Goal: Task Accomplishment & Management: Complete application form

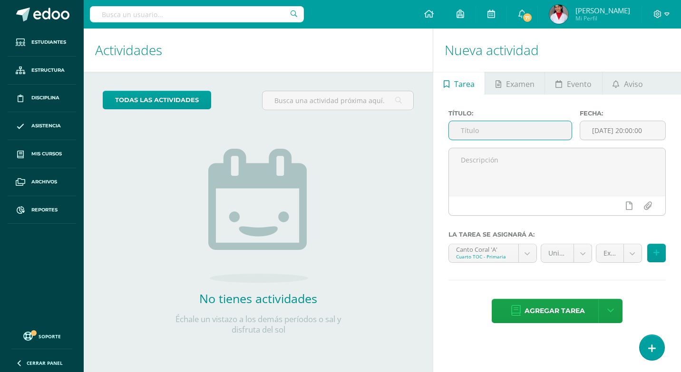
click at [473, 124] on input "text" at bounding box center [510, 130] width 123 height 19
type input "U4Q4S2"
click at [521, 253] on body "Hola Diana Lucía, bienvenido a Edoo! Estudiantes Estructura Disciplina Asistenc…" at bounding box center [340, 186] width 681 height 372
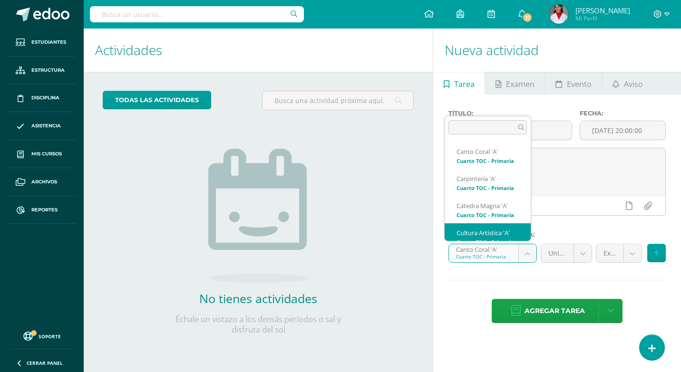
scroll to position [31, 0]
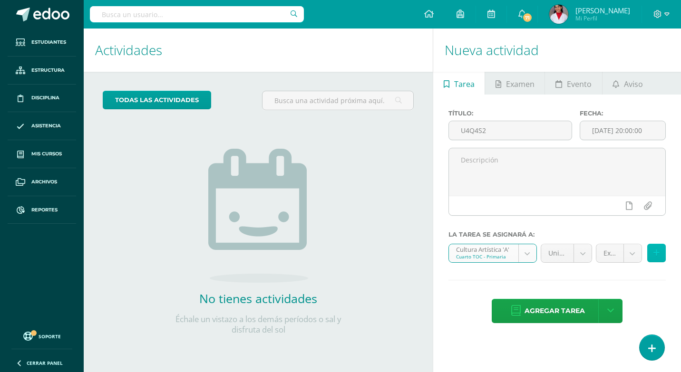
click at [657, 254] on icon at bounding box center [657, 253] width 6 height 8
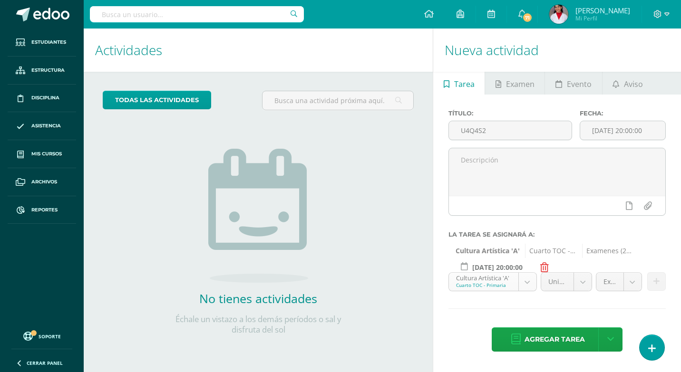
click at [532, 281] on body "Hola Diana Lucía, bienvenido a Edoo! Estudiantes Estructura Disciplina Asistenc…" at bounding box center [340, 186] width 681 height 372
click at [654, 279] on icon at bounding box center [657, 282] width 6 height 8
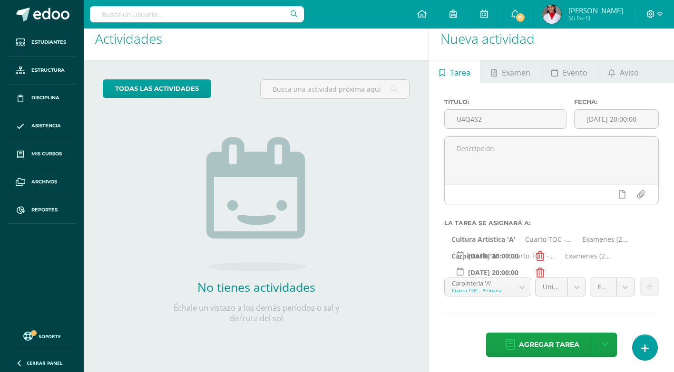
scroll to position [13, 0]
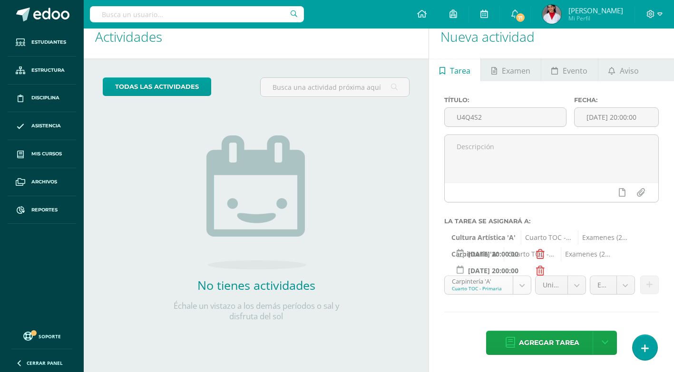
click at [525, 286] on body "Hola Diana Lucía, bienvenido a Edoo! Estudiantes Estructura Disciplina Asistenc…" at bounding box center [337, 173] width 674 height 372
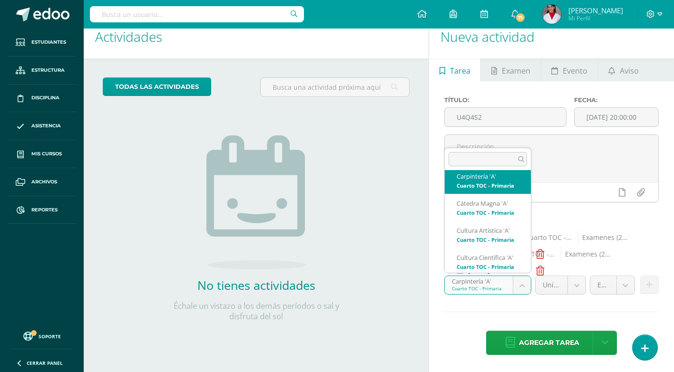
scroll to position [48, 0]
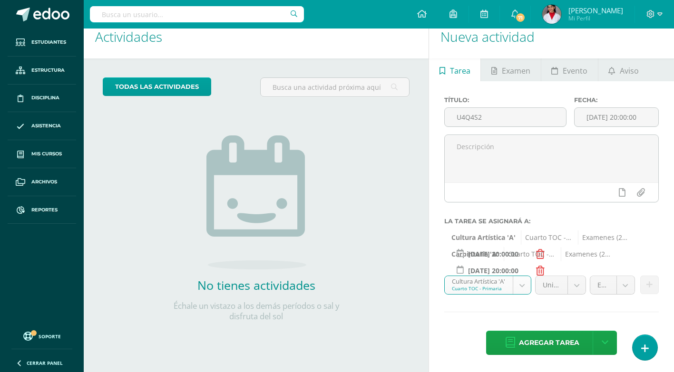
click at [528, 285] on body "Hola Diana Lucía, bienvenido a Edoo! Estudiantes Estructura Disciplina Asistenc…" at bounding box center [337, 173] width 674 height 372
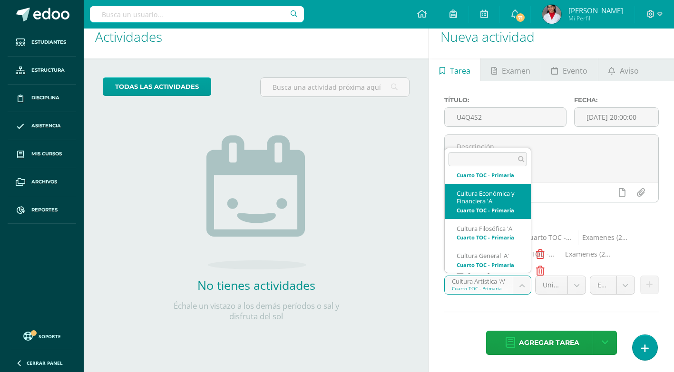
scroll to position [174, 0]
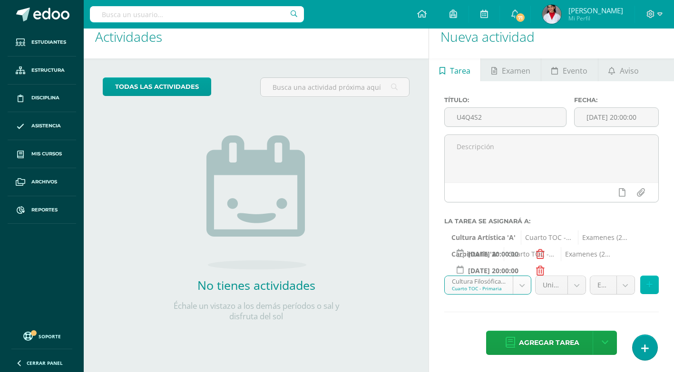
click at [645, 286] on button at bounding box center [649, 285] width 19 height 19
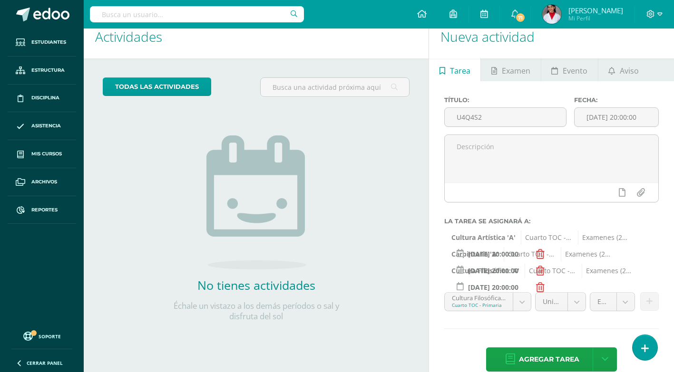
drag, startPoint x: 527, startPoint y: 304, endPoint x: 522, endPoint y: 297, distance: 7.9
click at [526, 303] on body "Hola Diana Lucía, bienvenido a Edoo! Estudiantes Estructura Disciplina Asistenc…" at bounding box center [337, 173] width 674 height 372
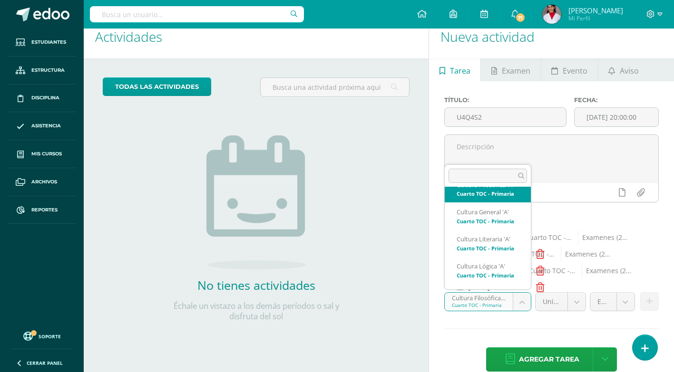
scroll to position [200, 0]
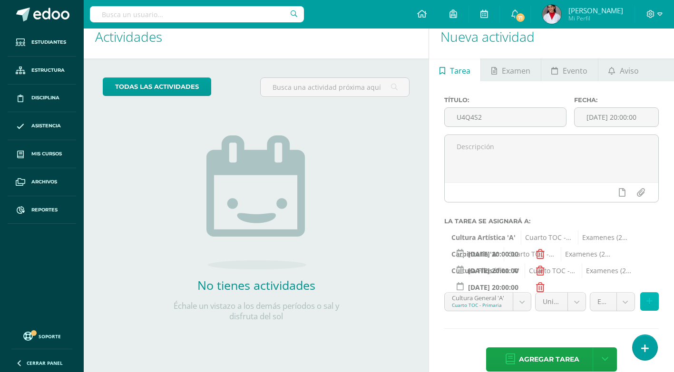
click at [646, 303] on icon at bounding box center [649, 302] width 6 height 8
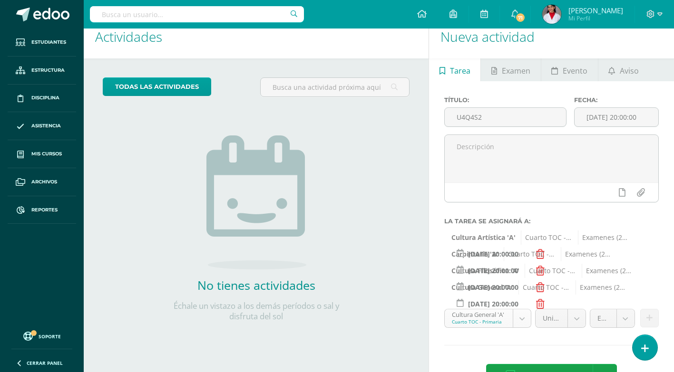
click at [524, 315] on body "Hola Diana Lucía, bienvenido a Edoo! Estudiantes Estructura Disciplina Asistenc…" at bounding box center [337, 173] width 674 height 372
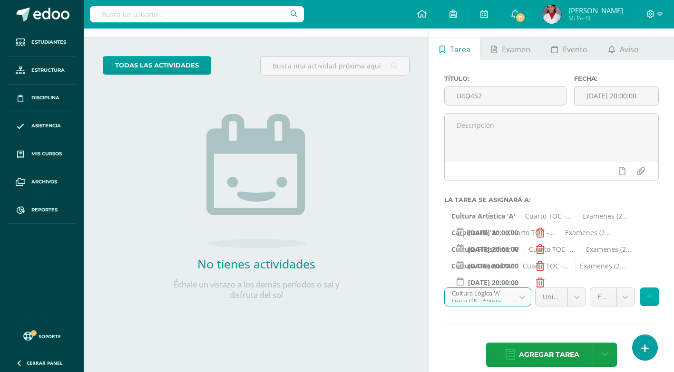
scroll to position [47, 0]
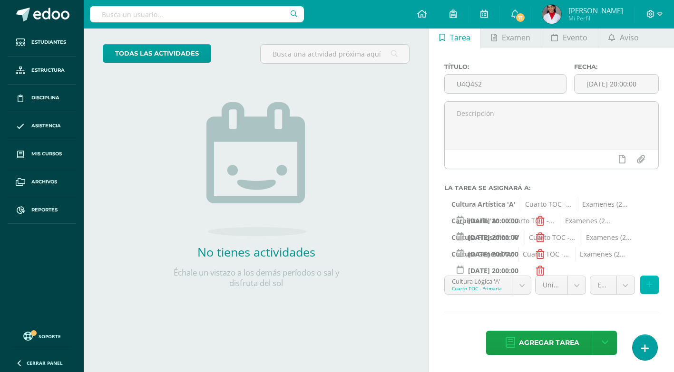
click at [650, 290] on button at bounding box center [649, 285] width 19 height 19
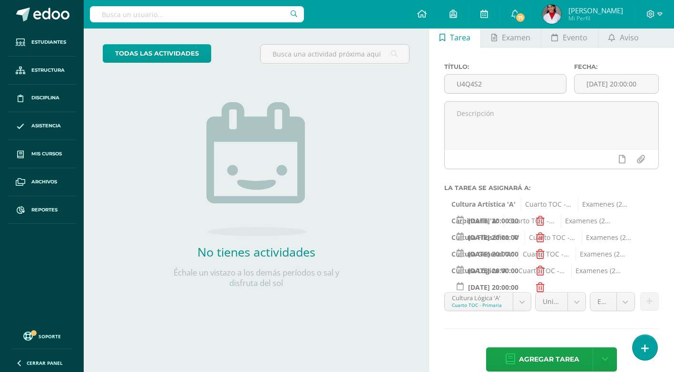
scroll to position [250, 0]
click at [528, 303] on body "Hola Diana Lucía, bienvenido a Edoo! Estudiantes Estructura Disciplina Asistenc…" at bounding box center [337, 139] width 674 height 372
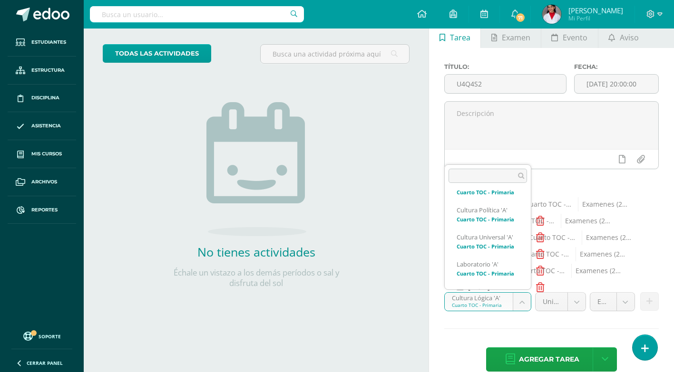
scroll to position [345, 0]
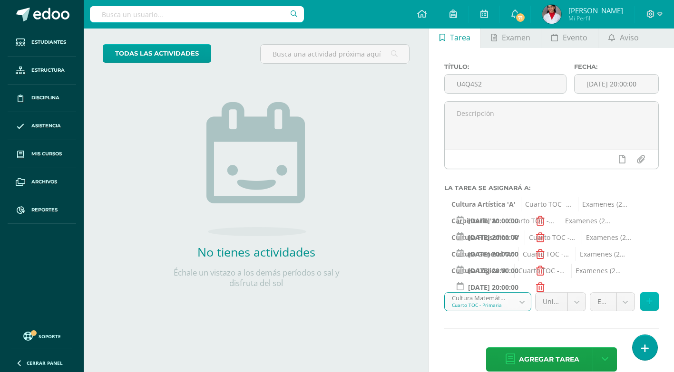
click at [648, 302] on icon at bounding box center [649, 302] width 6 height 8
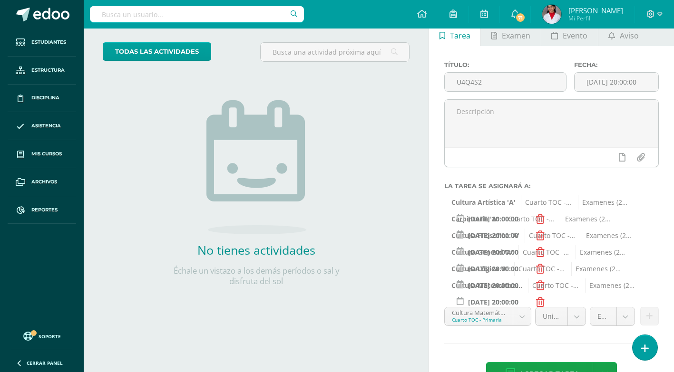
scroll to position [80, 0]
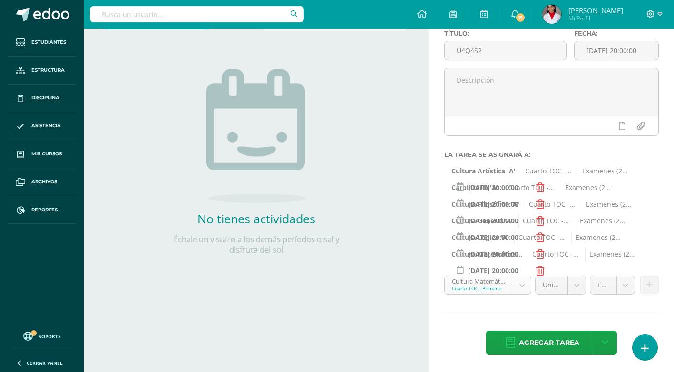
click at [526, 285] on body "Hola Diana Lucía, bienvenido a Edoo! Estudiantes Estructura Disciplina Asistenc…" at bounding box center [337, 106] width 674 height 372
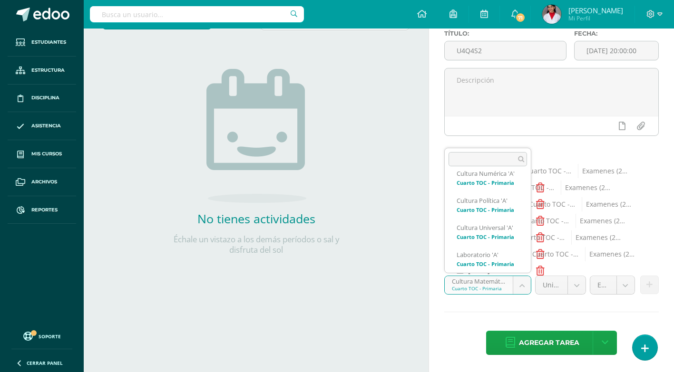
scroll to position [338, 0]
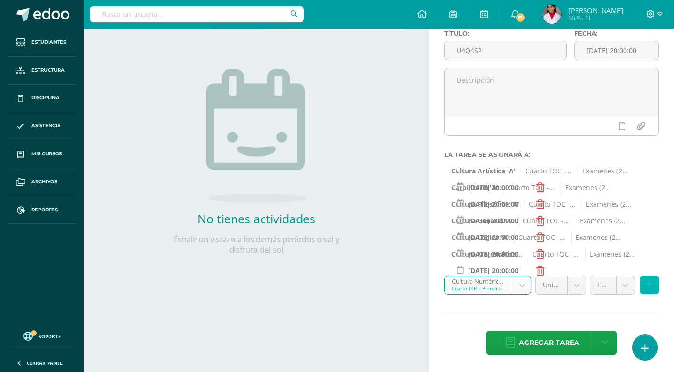
click at [646, 287] on button at bounding box center [649, 285] width 19 height 19
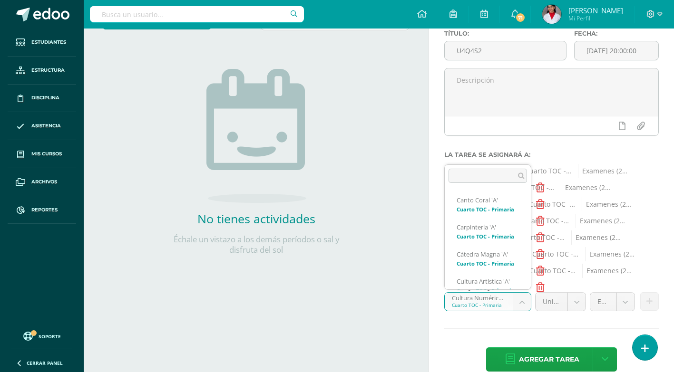
click at [525, 293] on body "Hola Diana Lucía, bienvenido a Edoo! Estudiantes Estructura Disciplina Asistenc…" at bounding box center [337, 106] width 674 height 372
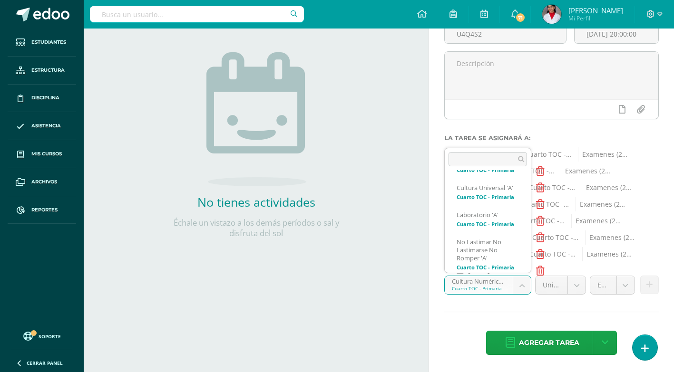
scroll to position [379, 0]
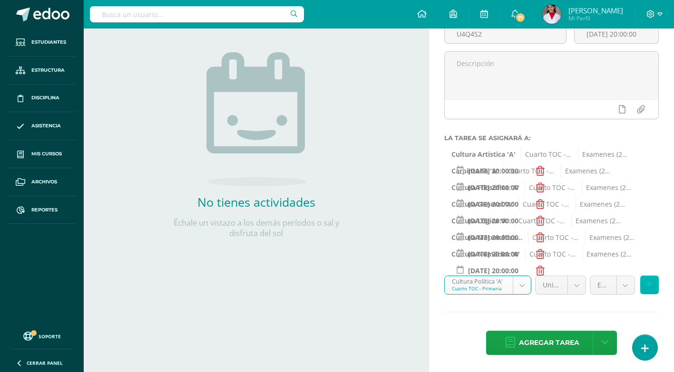
click at [646, 286] on icon at bounding box center [649, 285] width 6 height 8
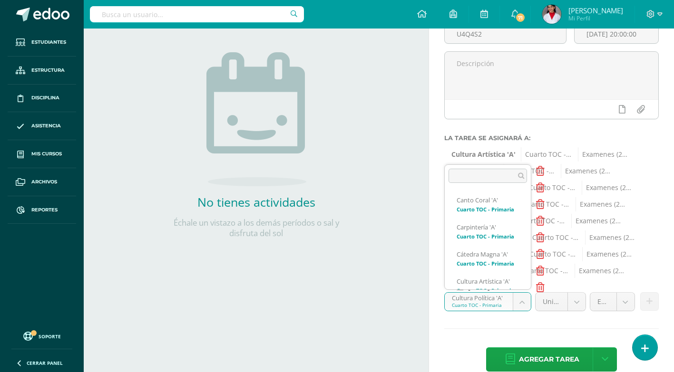
click at [526, 276] on body "Hola Diana Lucía, bienvenido a Edoo! Estudiantes Estructura Disciplina Asistenc…" at bounding box center [337, 89] width 674 height 372
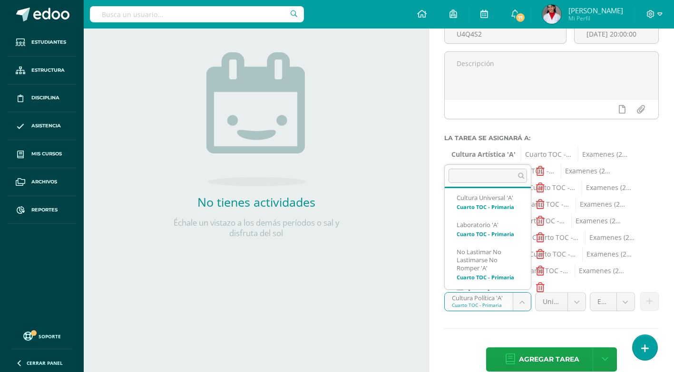
scroll to position [437, 0]
select select "134399"
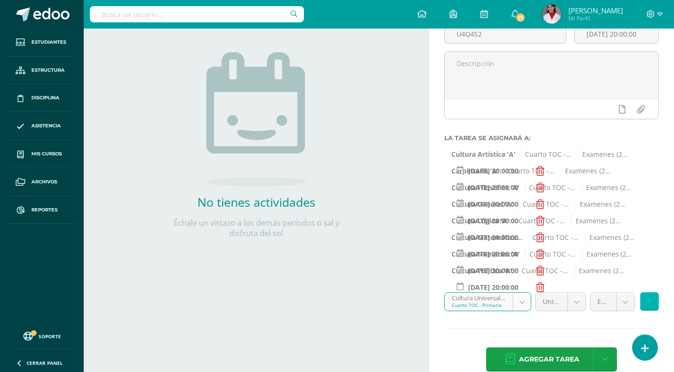
click at [649, 303] on icon at bounding box center [649, 302] width 6 height 8
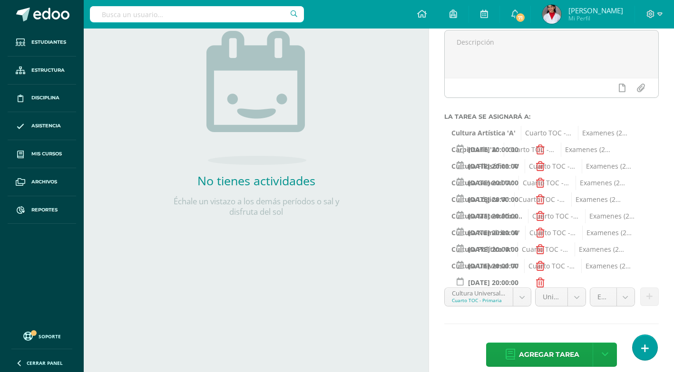
scroll to position [130, 0]
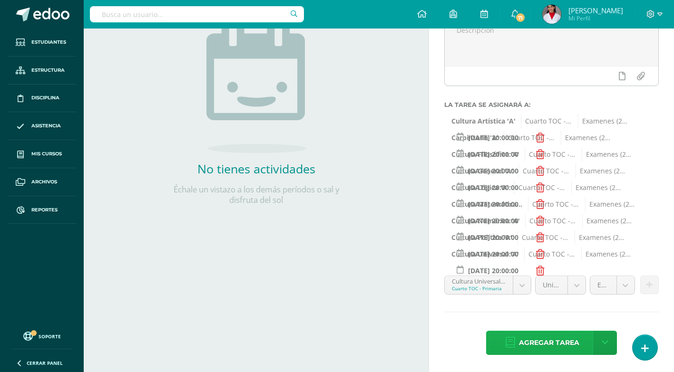
click at [552, 347] on span "Agregar tarea" at bounding box center [549, 343] width 60 height 23
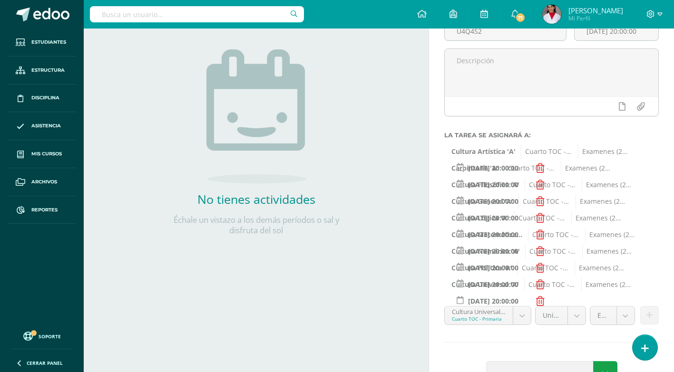
scroll to position [82, 0]
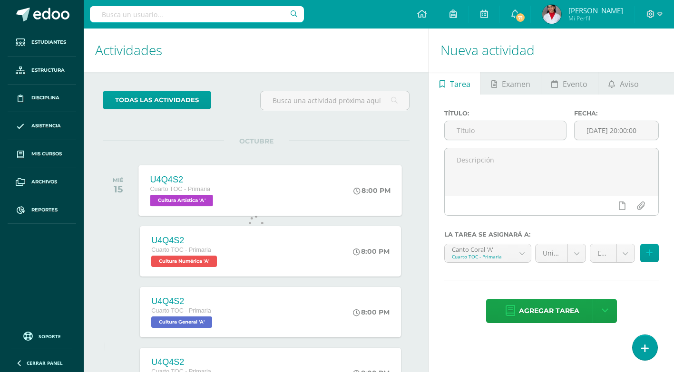
drag, startPoint x: 189, startPoint y: 196, endPoint x: 233, endPoint y: 172, distance: 50.5
click at [189, 196] on span "Cultura Artística 'A'" at bounding box center [181, 200] width 63 height 11
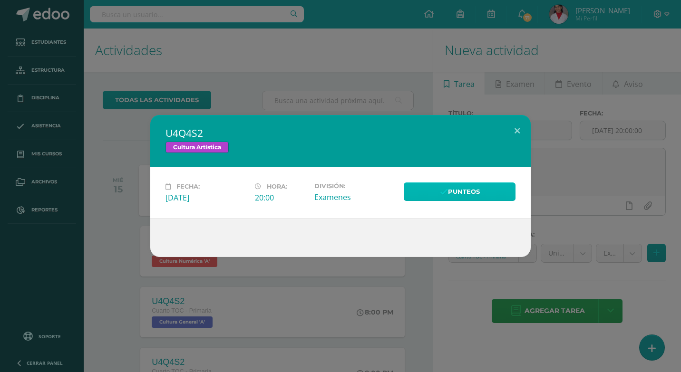
click at [428, 187] on link "Punteos" at bounding box center [460, 192] width 112 height 19
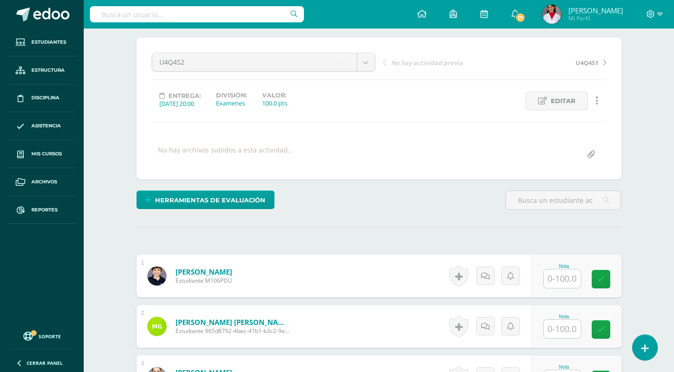
scroll to position [76, 0]
click at [556, 278] on input "text" at bounding box center [562, 278] width 37 height 19
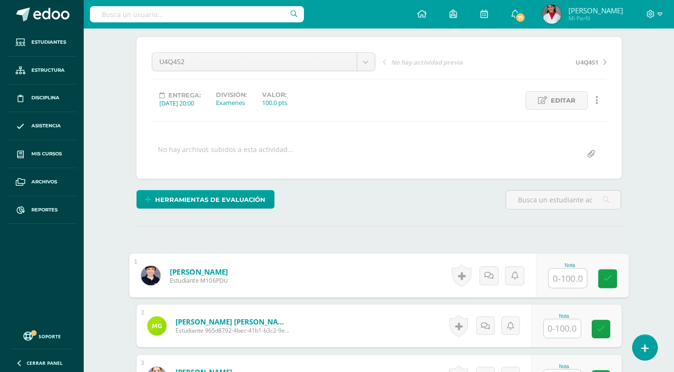
click at [570, 279] on input "text" at bounding box center [567, 278] width 38 height 19
type input "80"
click at [557, 323] on input "text" at bounding box center [562, 329] width 37 height 19
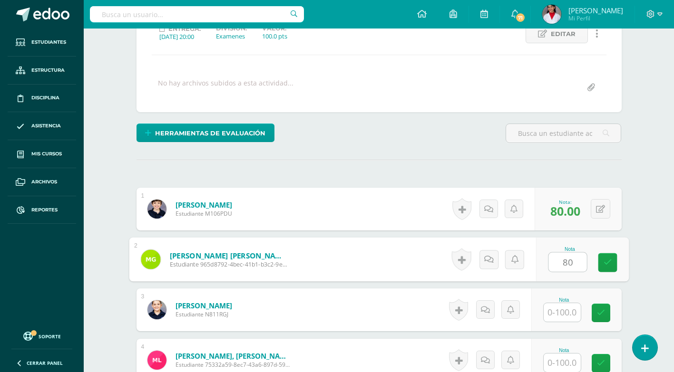
scroll to position [171, 0]
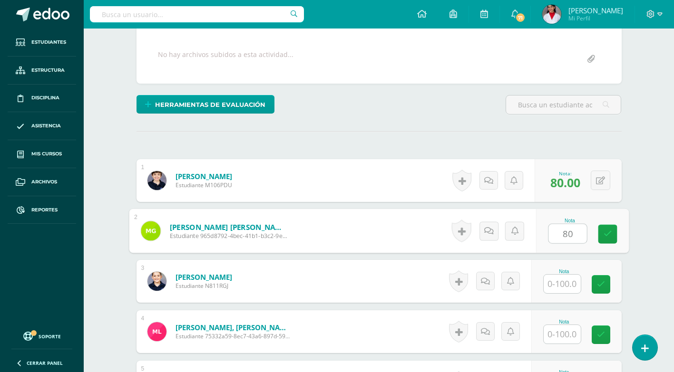
type input "80"
click at [565, 285] on input "text" at bounding box center [562, 284] width 37 height 19
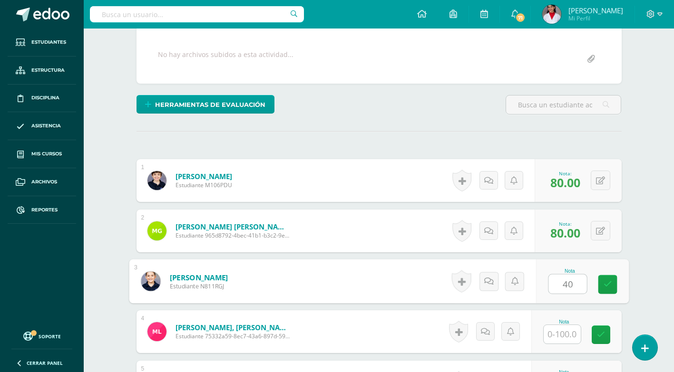
scroll to position [219, 0]
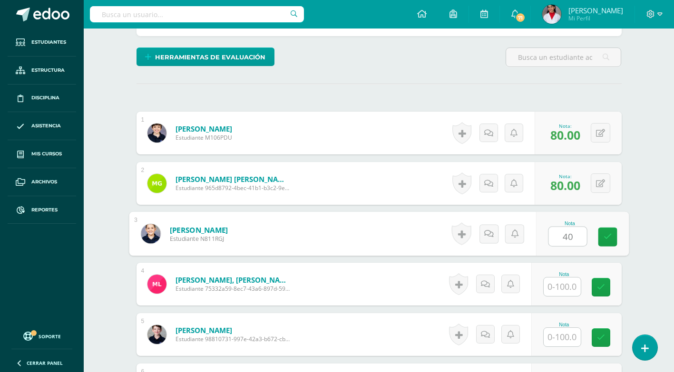
type input "40"
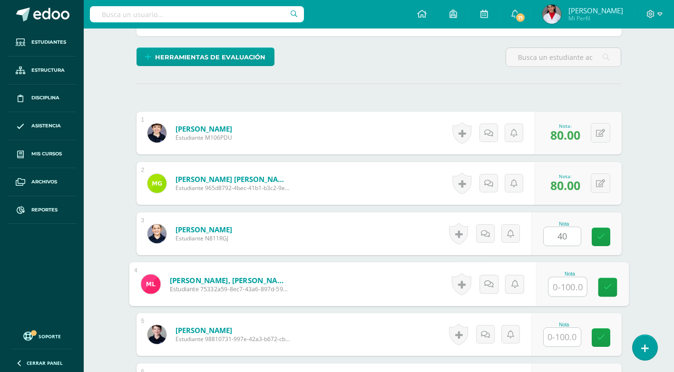
click at [562, 281] on input "text" at bounding box center [567, 287] width 38 height 19
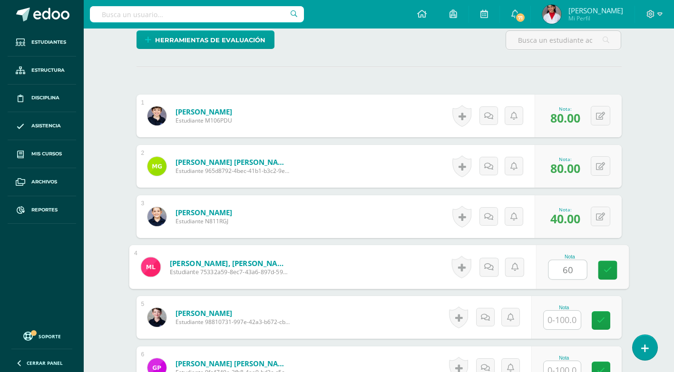
scroll to position [266, 0]
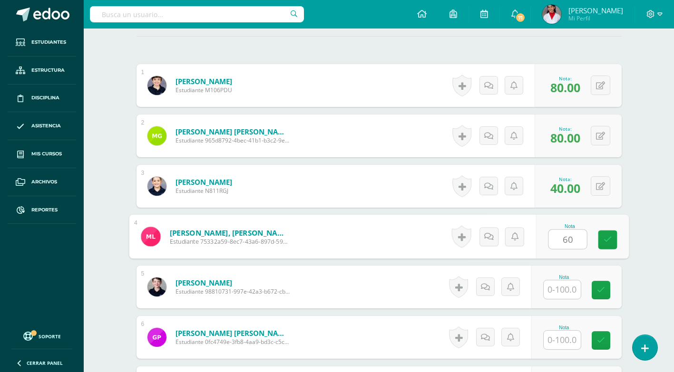
type input "60"
click at [564, 284] on input "text" at bounding box center [562, 290] width 37 height 19
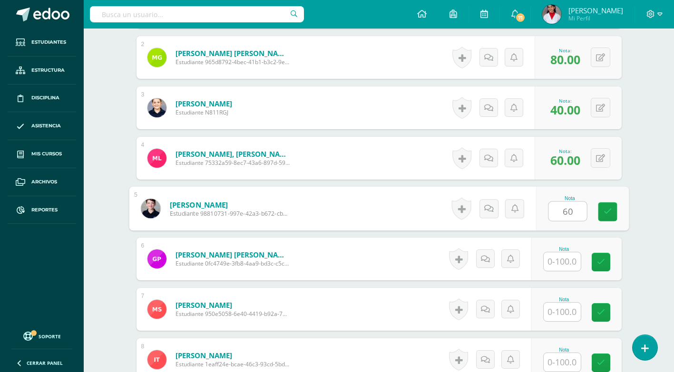
scroll to position [361, 0]
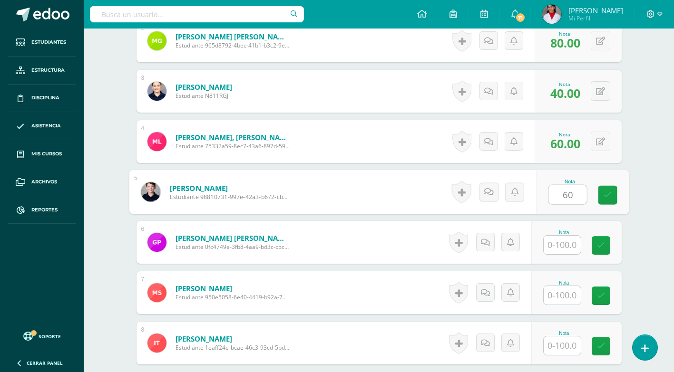
type input "60"
click at [565, 293] on input "text" at bounding box center [562, 295] width 37 height 19
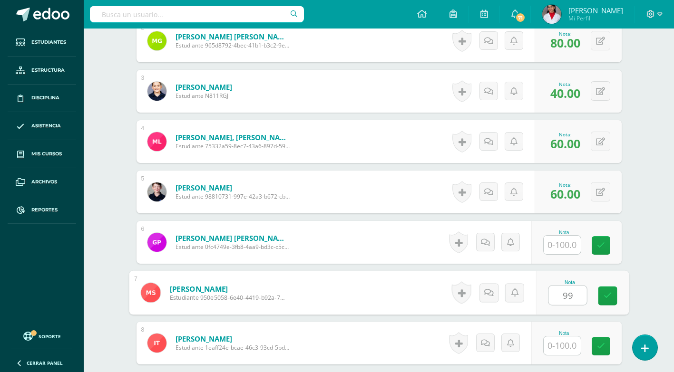
scroll to position [409, 0]
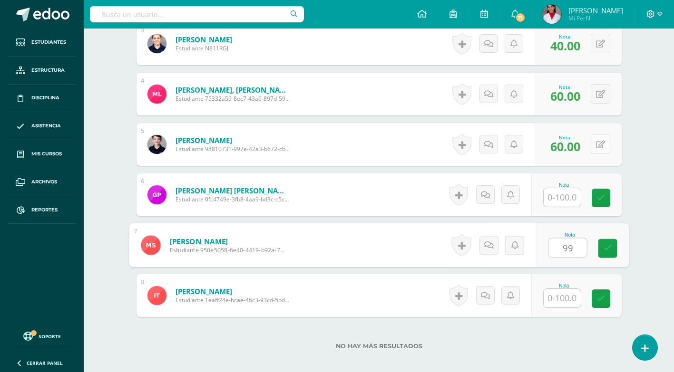
type input "99"
click at [595, 144] on button at bounding box center [601, 145] width 20 height 20
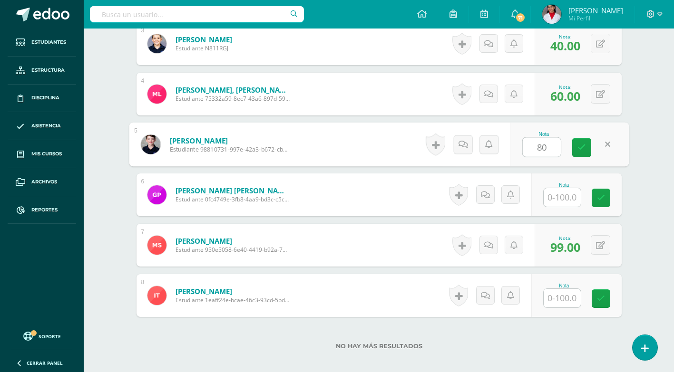
type input "80"
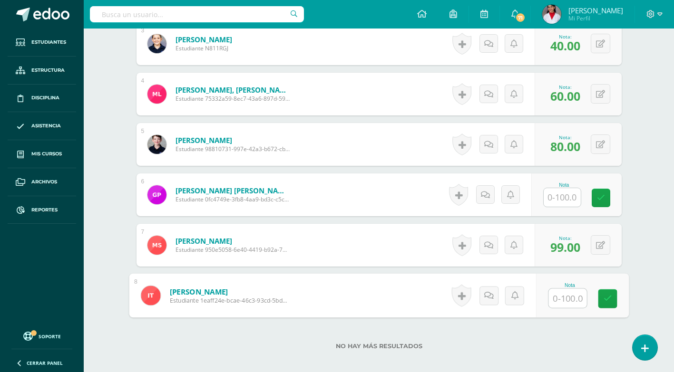
click at [562, 304] on input "text" at bounding box center [567, 298] width 38 height 19
type input "100"
click at [565, 196] on input "text" at bounding box center [562, 197] width 37 height 19
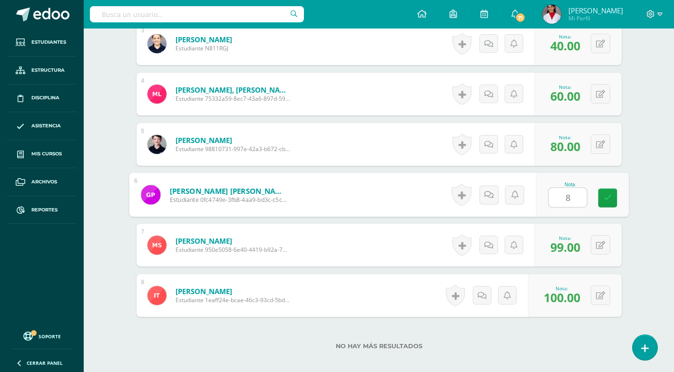
type input "80"
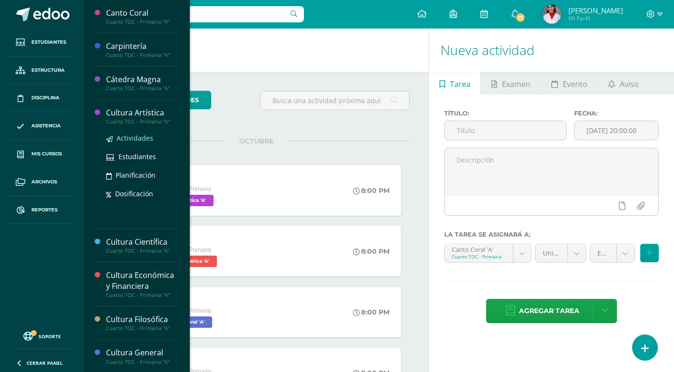
click at [139, 139] on span "Actividades" at bounding box center [135, 138] width 37 height 9
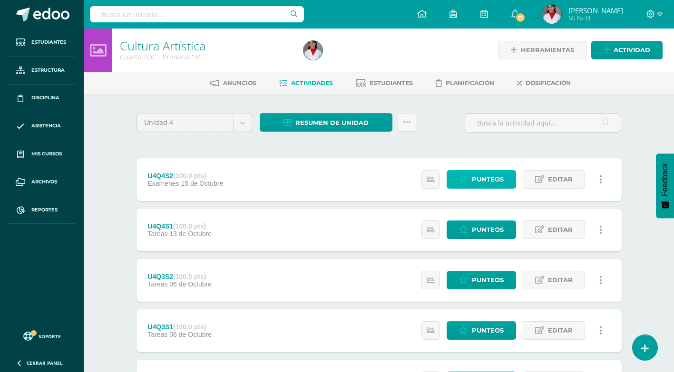
click at [481, 176] on span "Punteos" at bounding box center [488, 180] width 32 height 18
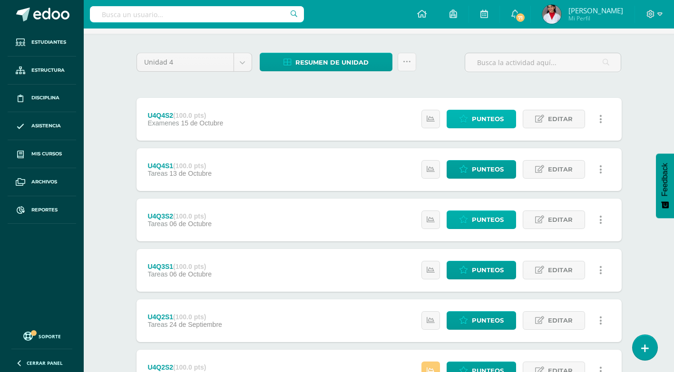
scroll to position [52, 0]
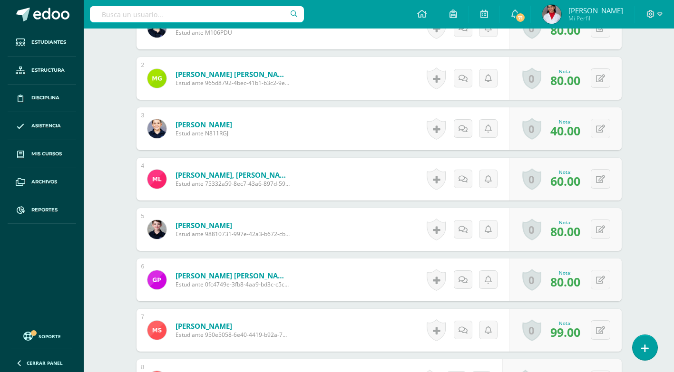
scroll to position [341, 0]
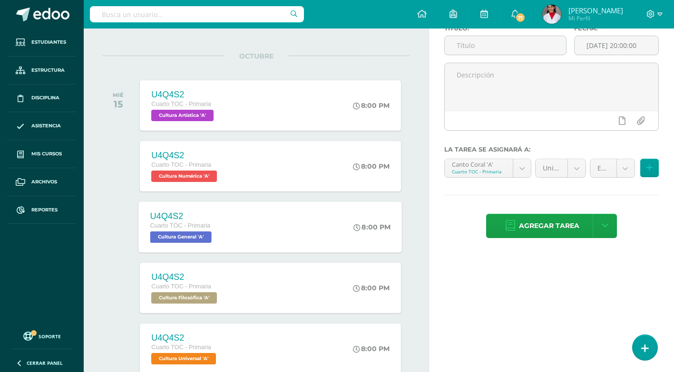
scroll to position [95, 0]
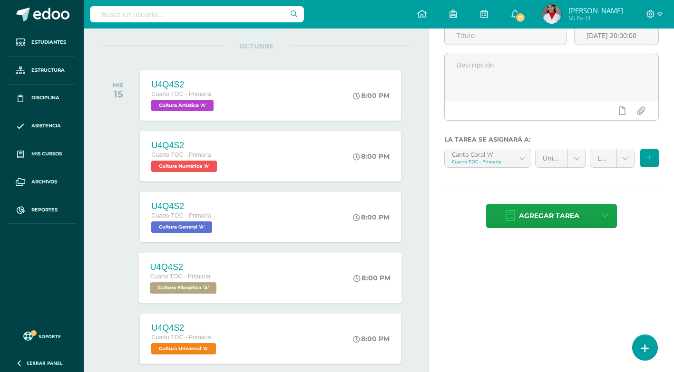
click at [172, 286] on span "Cultura Filosófica 'A'" at bounding box center [183, 288] width 66 height 11
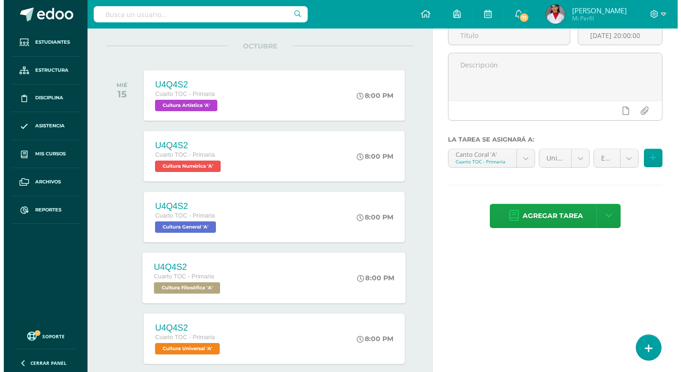
scroll to position [0, 0]
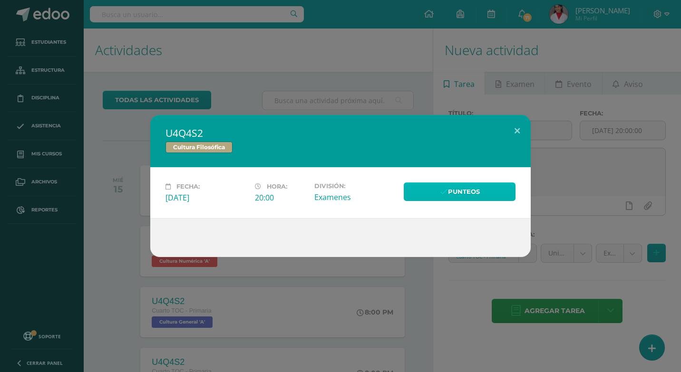
click at [411, 189] on link "Punteos" at bounding box center [460, 192] width 112 height 19
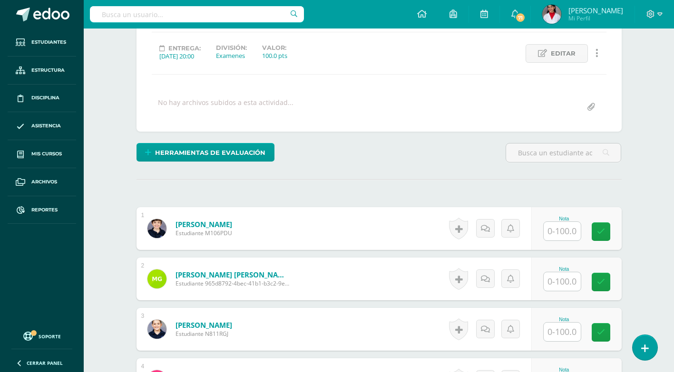
scroll to position [124, 0]
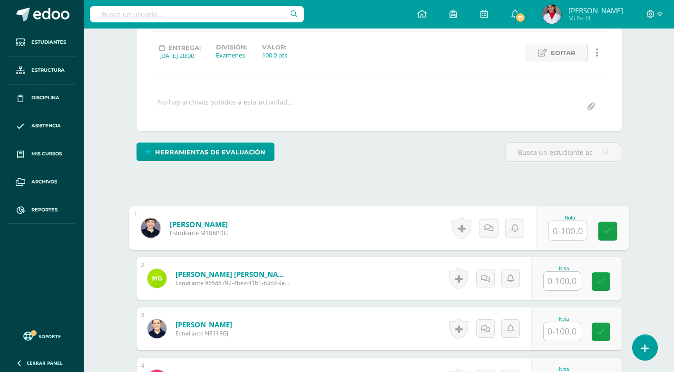
click at [561, 237] on input "text" at bounding box center [567, 231] width 38 height 19
type input "80"
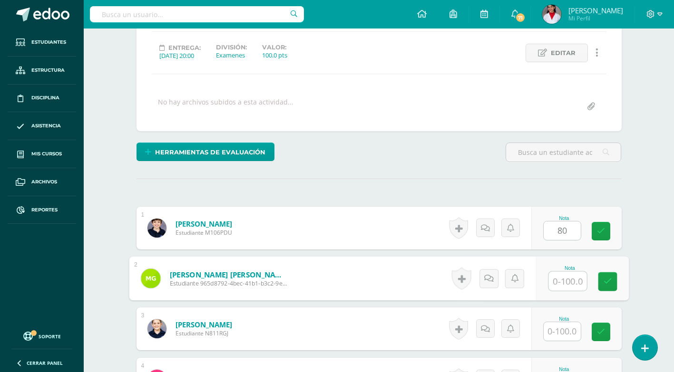
drag, startPoint x: 557, startPoint y: 283, endPoint x: 558, endPoint y: 278, distance: 5.4
click at [558, 283] on input "text" at bounding box center [567, 281] width 38 height 19
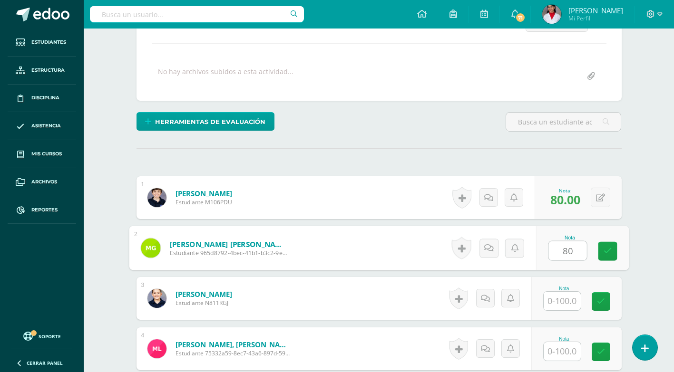
scroll to position [171, 0]
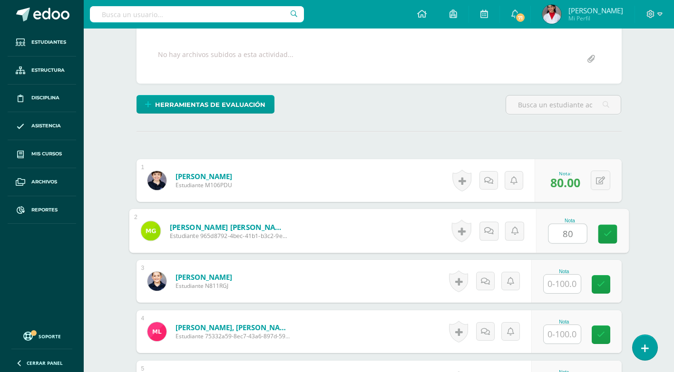
type input "80"
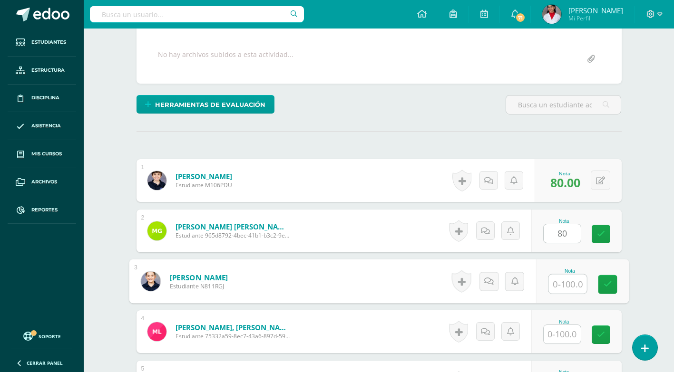
click at [558, 278] on input "text" at bounding box center [567, 284] width 38 height 19
type input "60"
click at [568, 334] on input "text" at bounding box center [562, 334] width 37 height 19
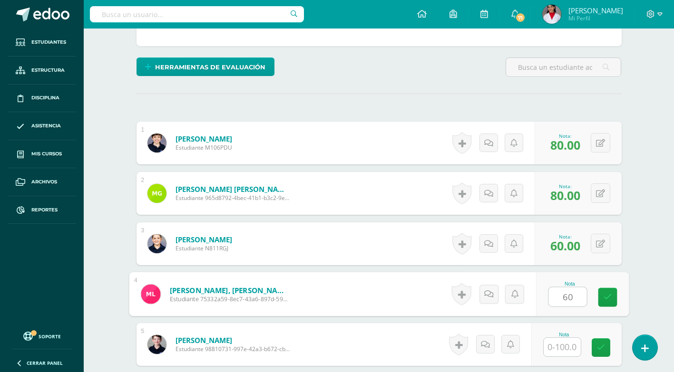
scroll to position [266, 0]
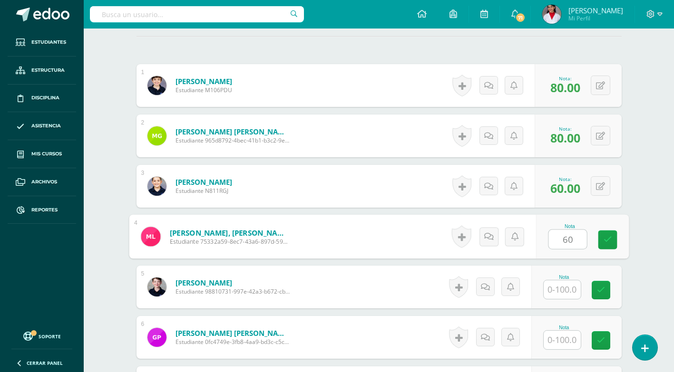
type input "60"
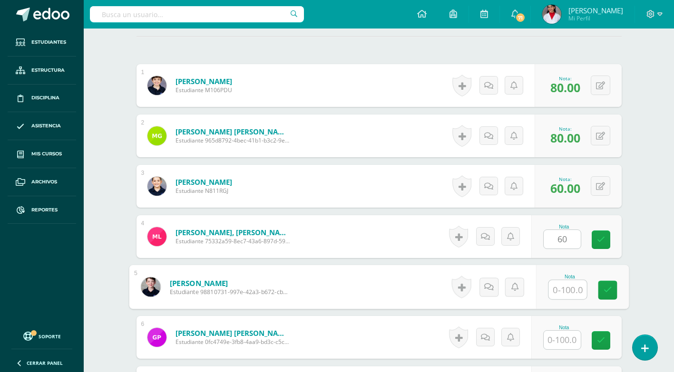
click at [559, 291] on input "text" at bounding box center [567, 290] width 38 height 19
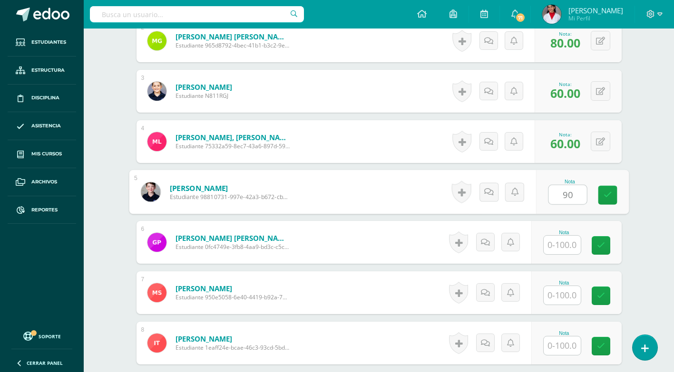
type input "90"
click at [564, 297] on input "text" at bounding box center [562, 295] width 37 height 19
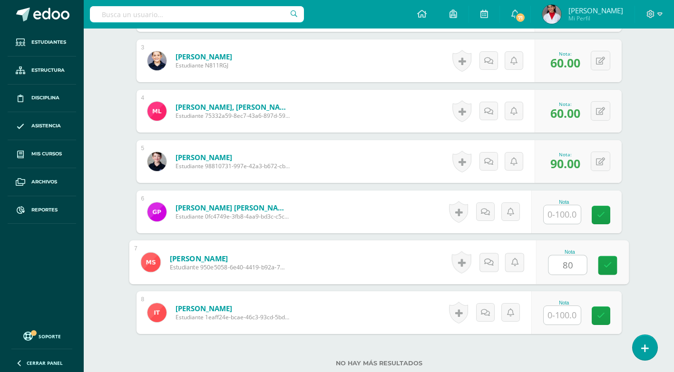
scroll to position [409, 0]
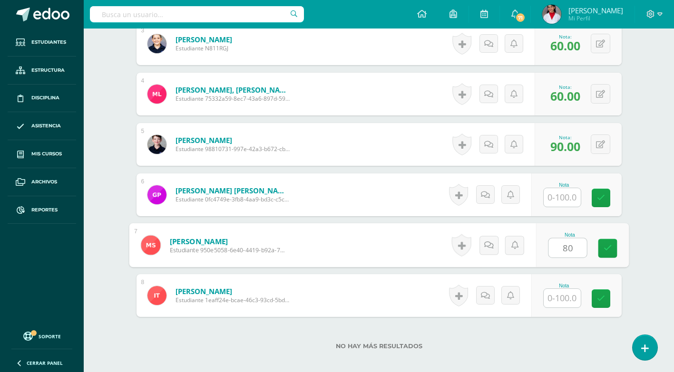
type input "80"
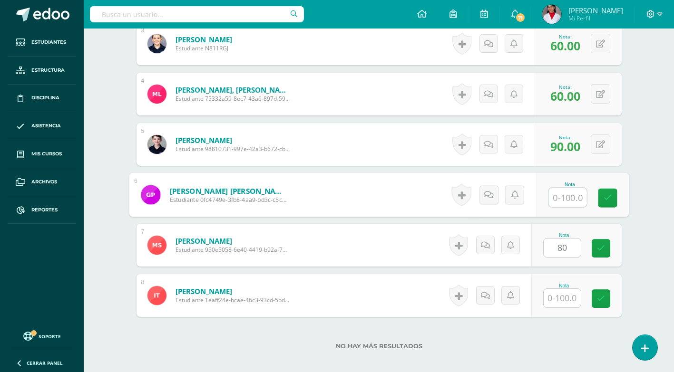
click at [560, 194] on input "text" at bounding box center [567, 197] width 38 height 19
type input "60"
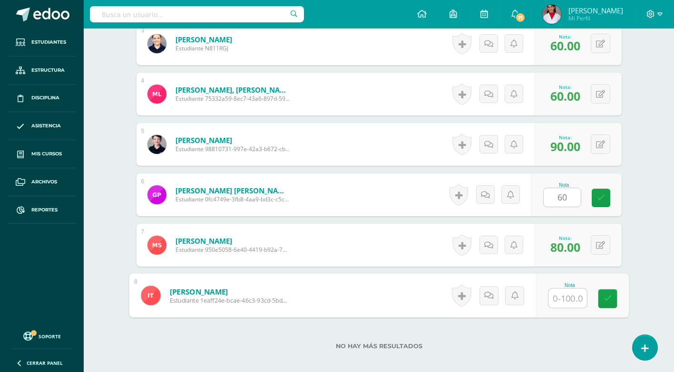
click at [576, 298] on input "text" at bounding box center [567, 298] width 38 height 19
type input "75.5"
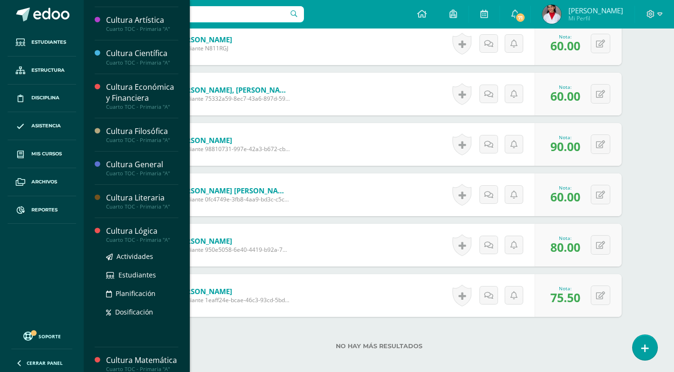
scroll to position [95, 0]
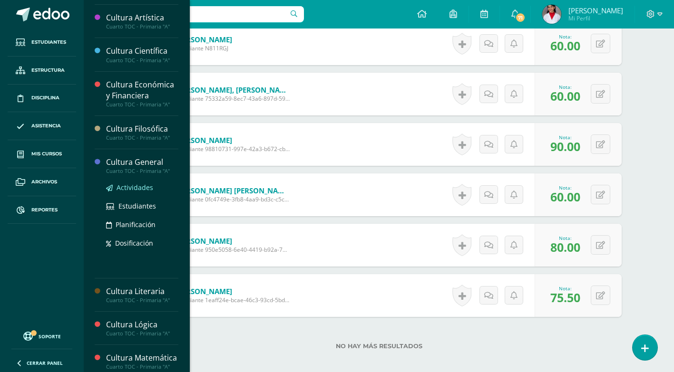
click at [137, 186] on span "Actividades" at bounding box center [135, 187] width 37 height 9
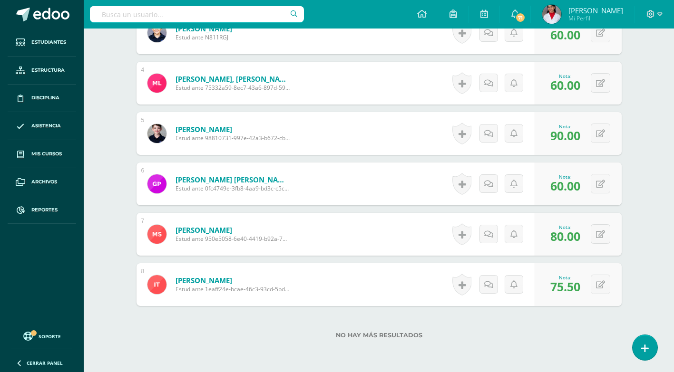
scroll to position [361, 0]
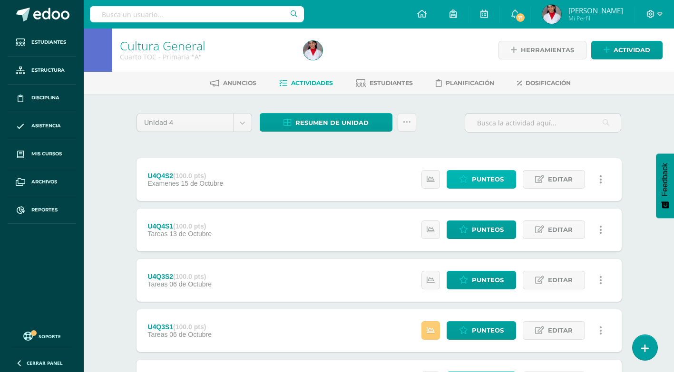
click at [498, 176] on span "Punteos" at bounding box center [488, 180] width 32 height 18
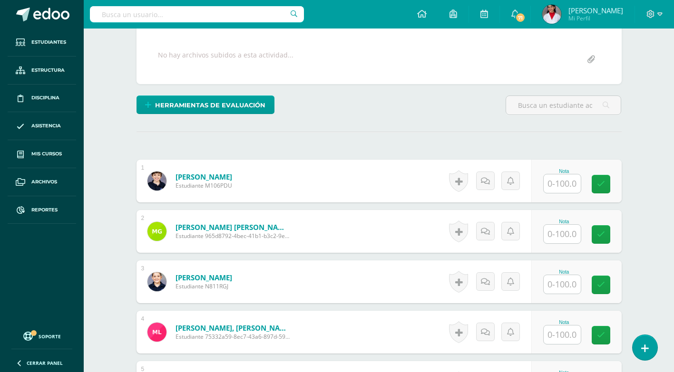
scroll to position [137, 0]
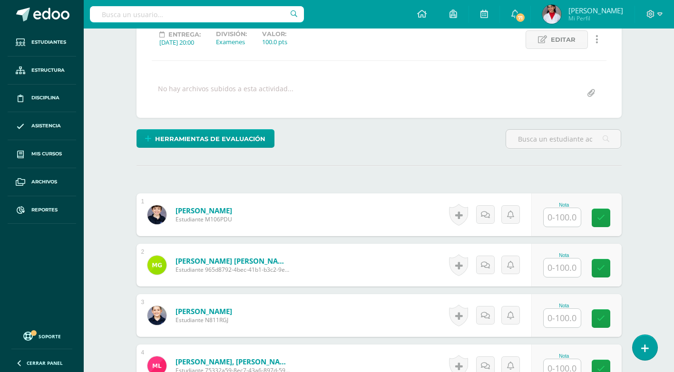
click at [562, 217] on input "text" at bounding box center [562, 217] width 37 height 19
type input "90"
click at [561, 264] on input "text" at bounding box center [567, 268] width 38 height 19
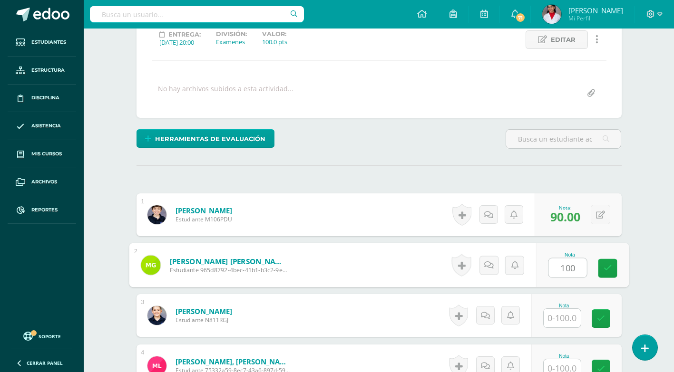
type input "100"
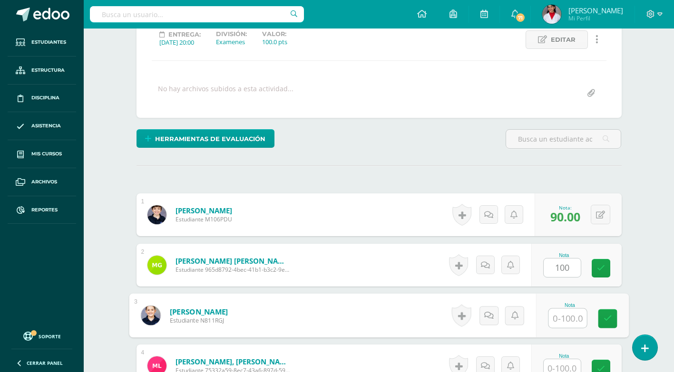
click at [567, 324] on input "text" at bounding box center [567, 318] width 38 height 19
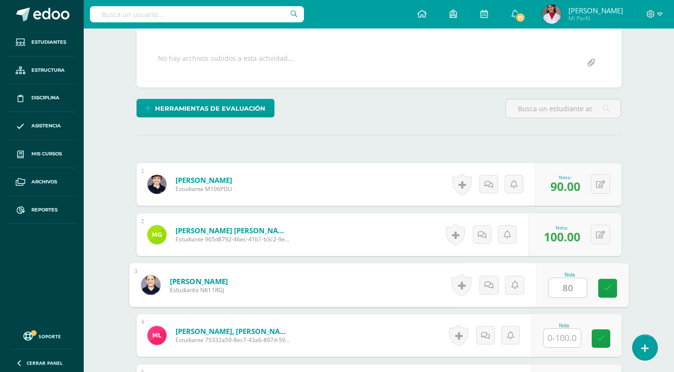
scroll to position [185, 0]
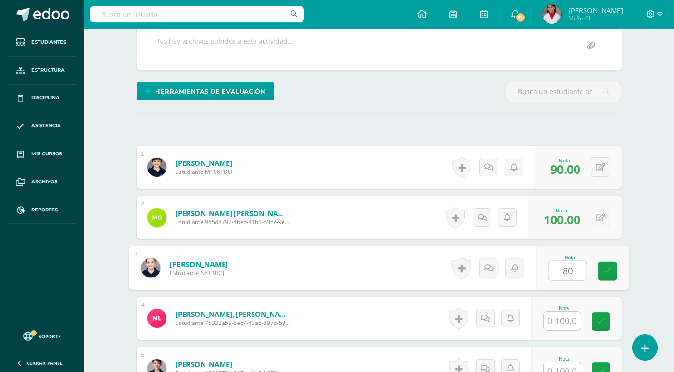
type input "80"
click at [563, 320] on input "text" at bounding box center [562, 321] width 37 height 19
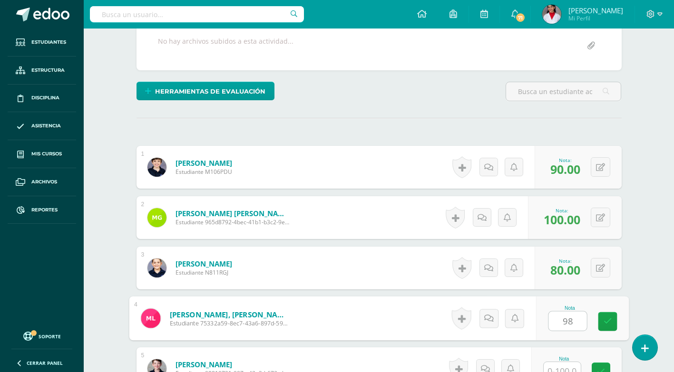
scroll to position [232, 0]
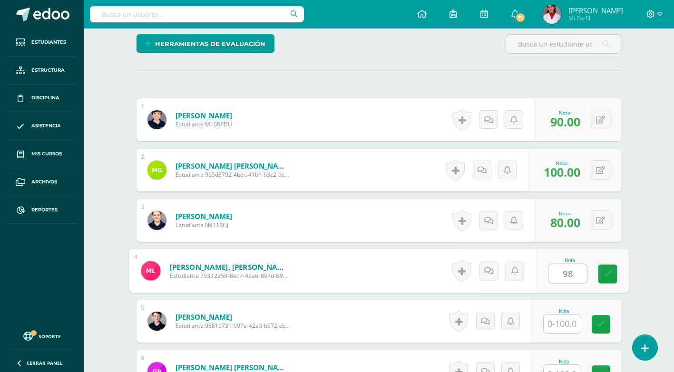
type input "98"
click at [567, 321] on input "text" at bounding box center [562, 324] width 37 height 19
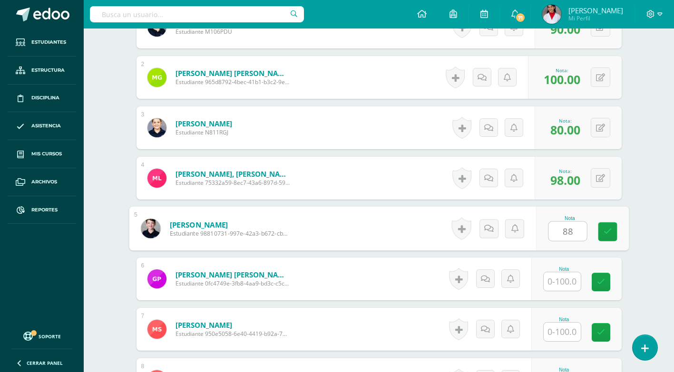
scroll to position [327, 0]
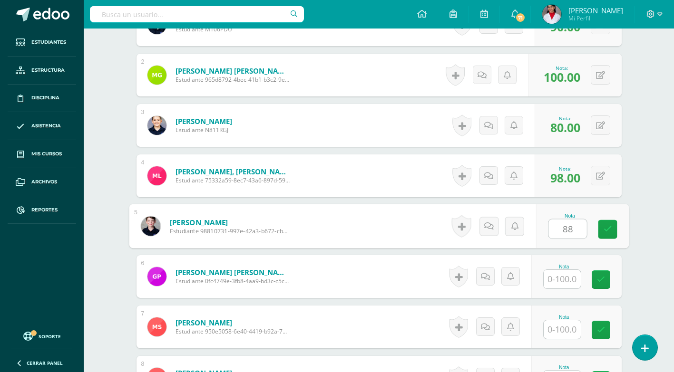
type input "88"
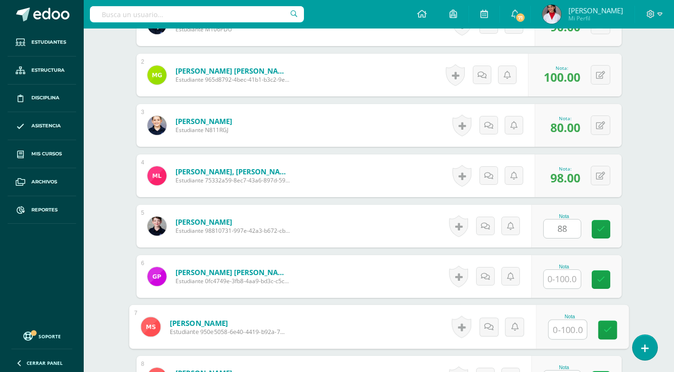
click at [558, 324] on input "text" at bounding box center [567, 330] width 38 height 19
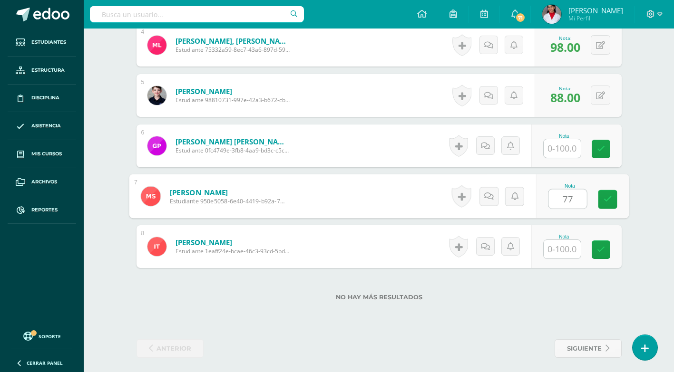
scroll to position [463, 0]
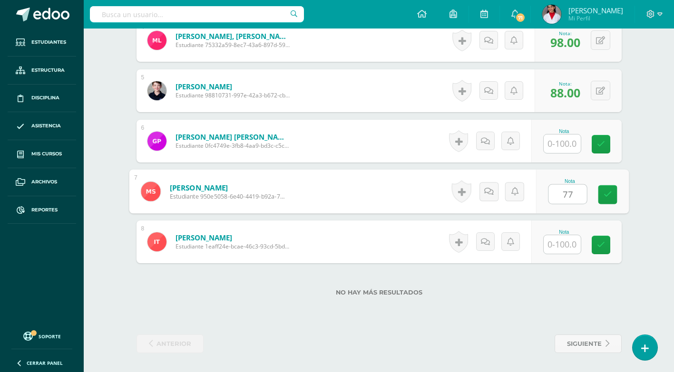
type input "77"
click at [557, 245] on input "text" at bounding box center [562, 244] width 37 height 19
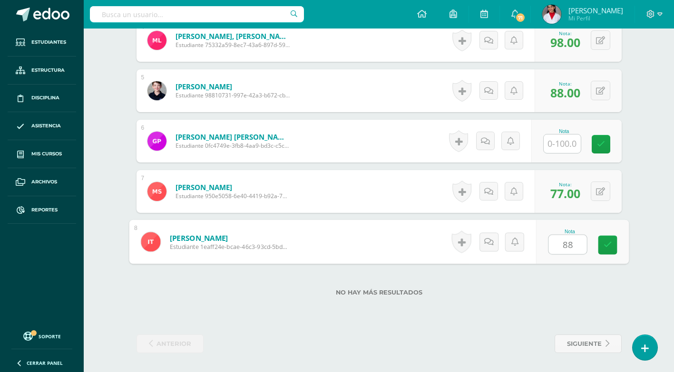
type input "88"
click at [360, 266] on div "No hay más resultados" at bounding box center [379, 286] width 485 height 44
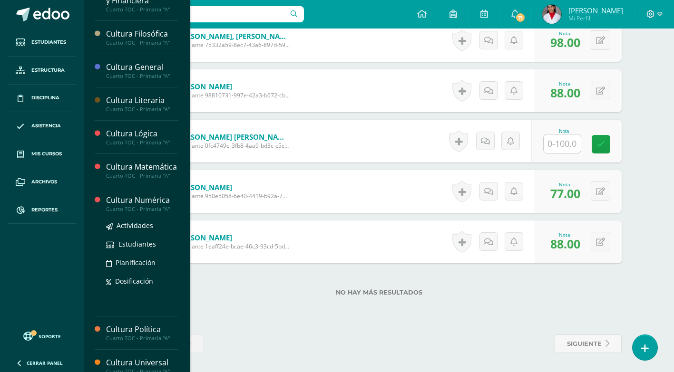
scroll to position [220, 0]
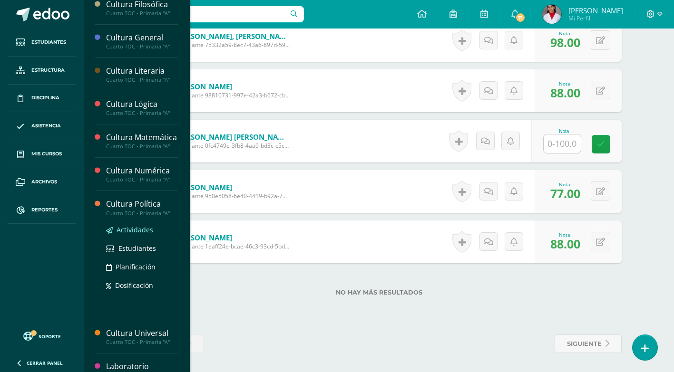
click at [140, 234] on span "Actividades" at bounding box center [135, 229] width 37 height 9
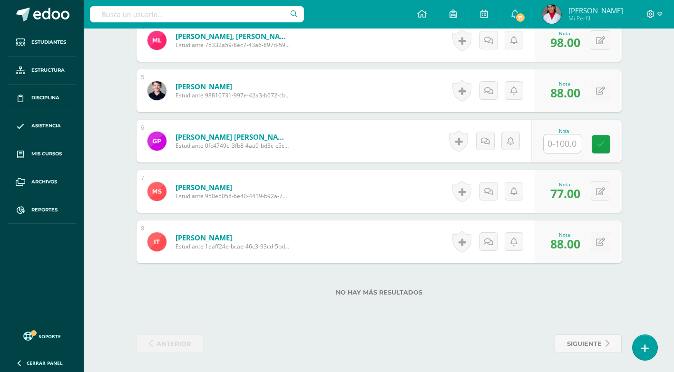
scroll to position [205, 0]
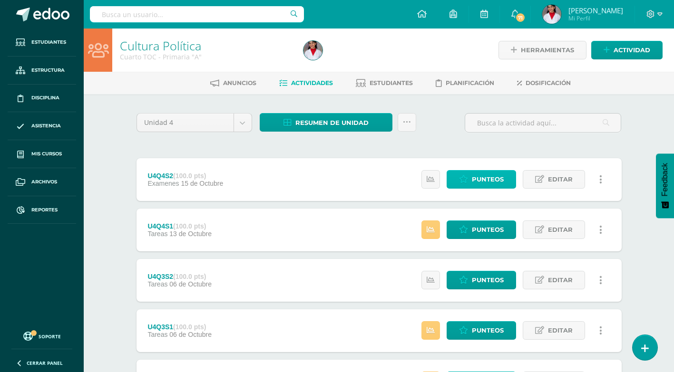
click at [463, 176] on icon at bounding box center [463, 180] width 9 height 8
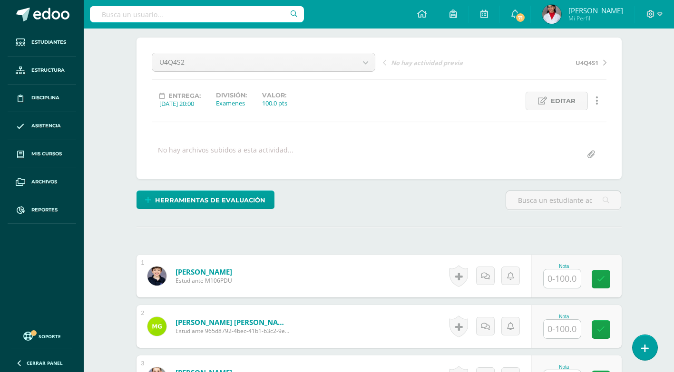
scroll to position [76, 0]
click at [568, 279] on input "text" at bounding box center [562, 278] width 37 height 19
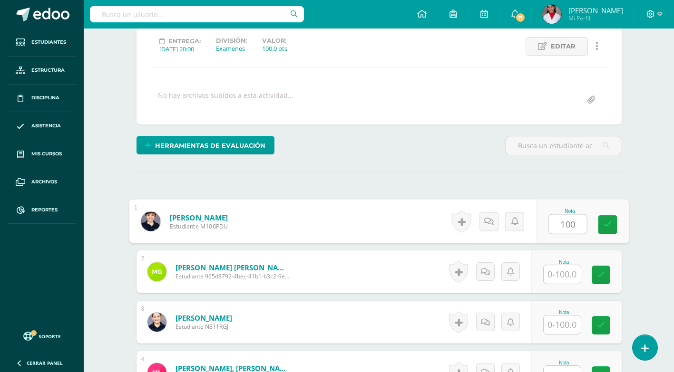
scroll to position [171, 0]
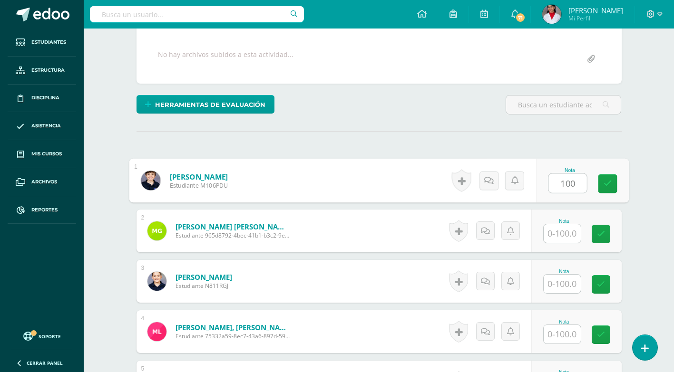
type input "100"
click at [560, 238] on input "text" at bounding box center [562, 234] width 37 height 19
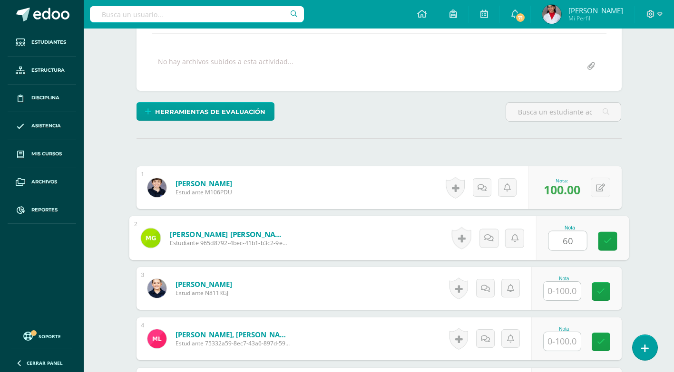
scroll to position [190, 0]
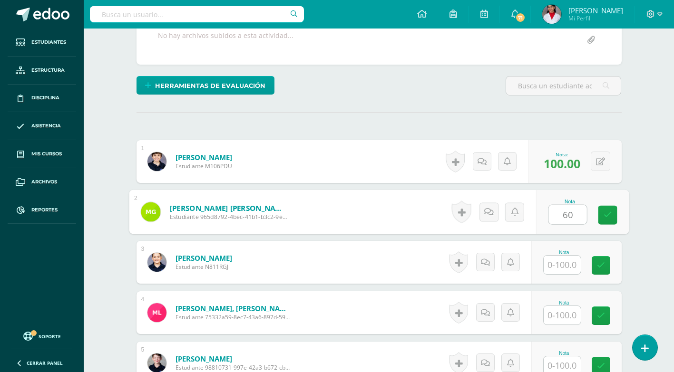
type input "6"
type input "75"
click at [566, 269] on input "text" at bounding box center [562, 265] width 37 height 19
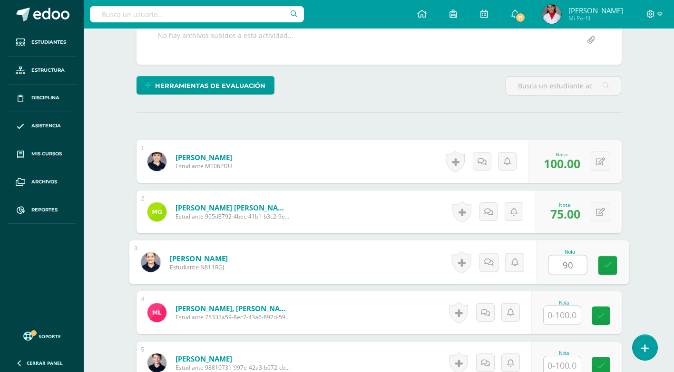
type input "90"
click at [560, 313] on input "text" at bounding box center [562, 315] width 37 height 19
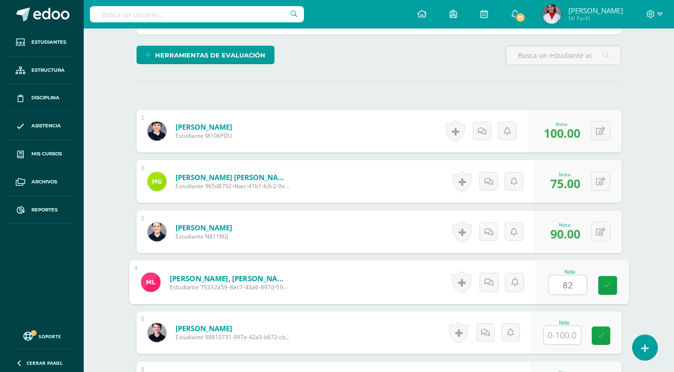
scroll to position [238, 0]
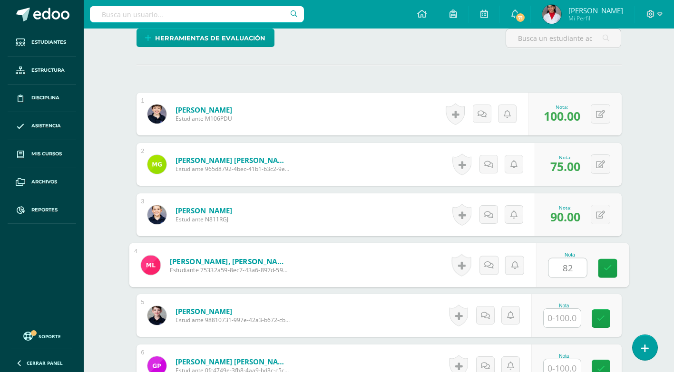
type input "82"
drag, startPoint x: 565, startPoint y: 315, endPoint x: 565, endPoint y: 310, distance: 5.3
click at [565, 315] on input "text" at bounding box center [562, 318] width 37 height 19
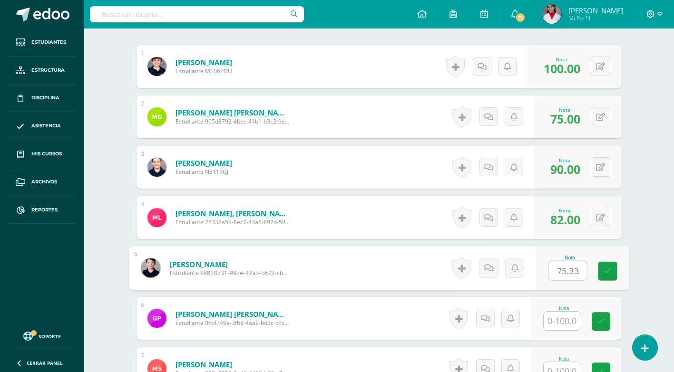
scroll to position [333, 0]
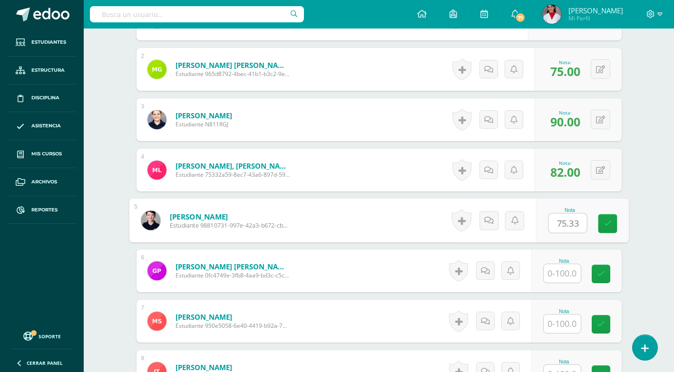
type input "75.33"
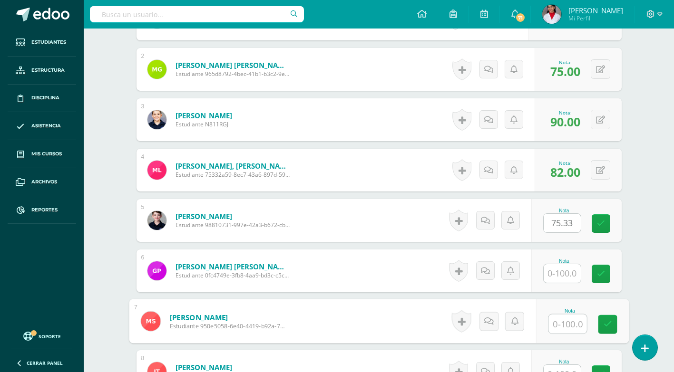
click at [562, 330] on input "text" at bounding box center [567, 324] width 38 height 19
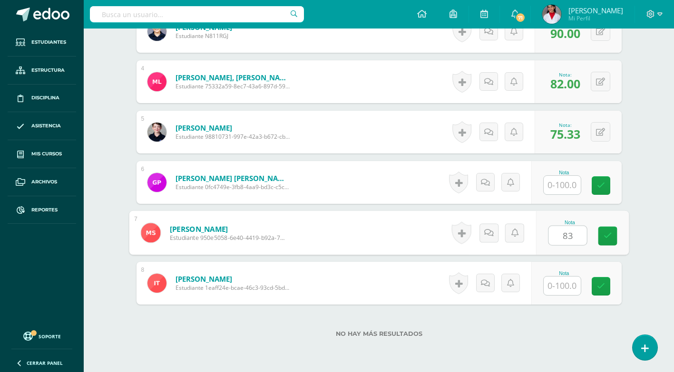
scroll to position [428, 0]
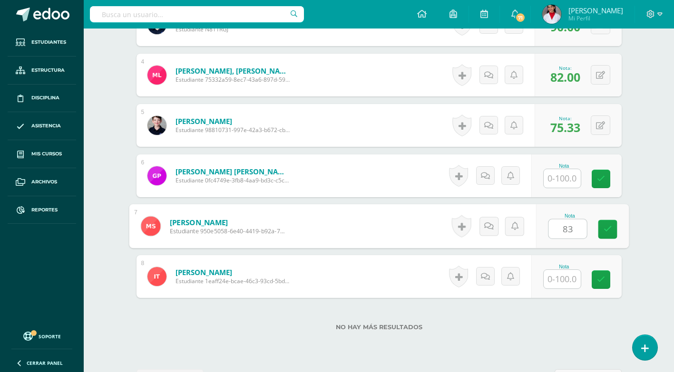
type input "83"
click at [569, 274] on input "text" at bounding box center [562, 279] width 37 height 19
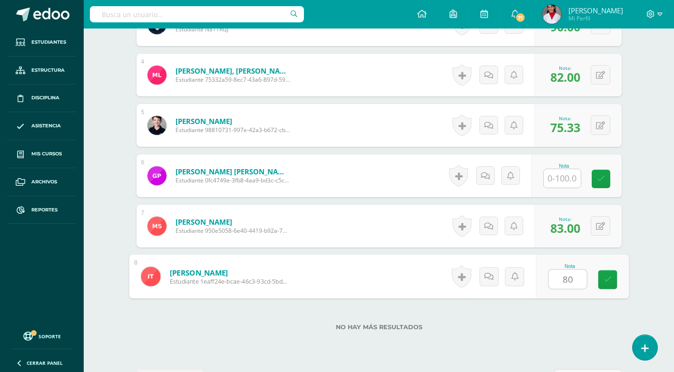
type input "80"
click at [346, 228] on form "Starrs González, Marion Estudiante 950e5058-6e40-4419-b92a-748008b7122b Nota 83…" at bounding box center [379, 226] width 485 height 43
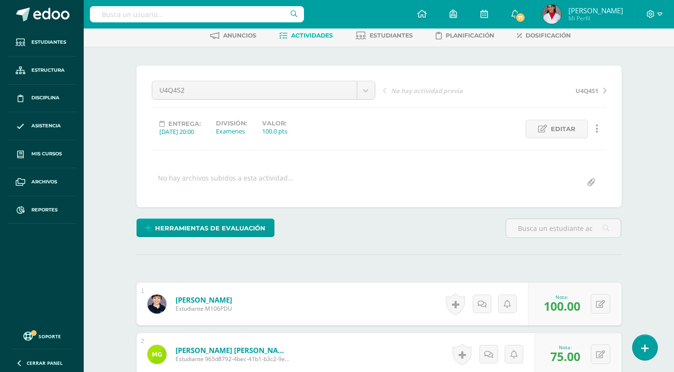
scroll to position [0, 0]
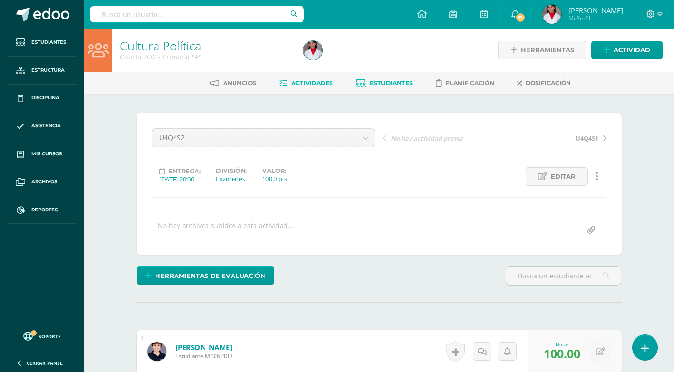
click at [377, 85] on span "Estudiantes" at bounding box center [391, 82] width 43 height 7
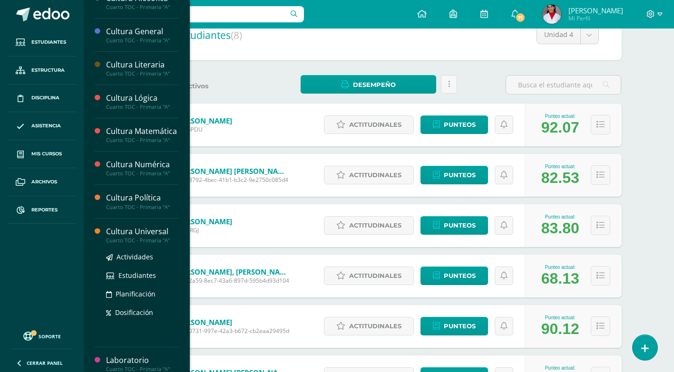
scroll to position [301, 0]
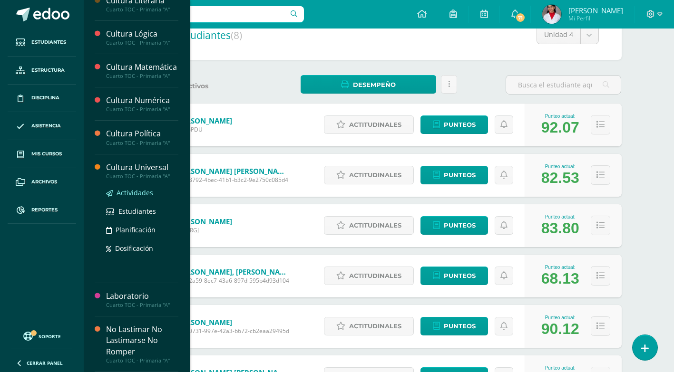
click at [127, 196] on span "Actividades" at bounding box center [135, 192] width 37 height 9
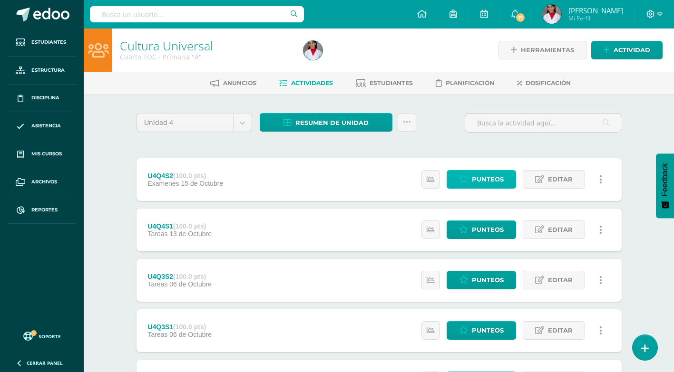
click at [474, 179] on span "Punteos" at bounding box center [488, 180] width 32 height 18
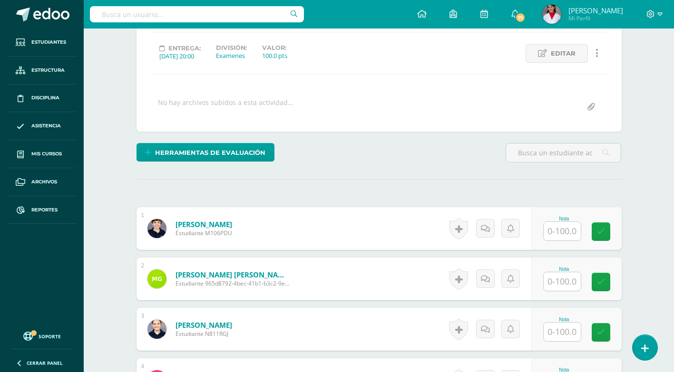
scroll to position [124, 0]
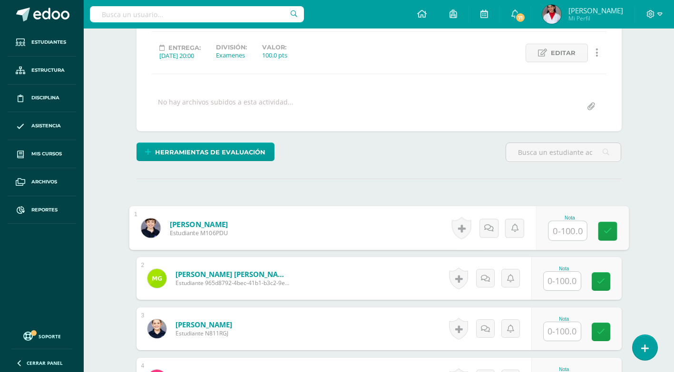
click at [554, 232] on input "text" at bounding box center [567, 231] width 38 height 19
type input "98.5"
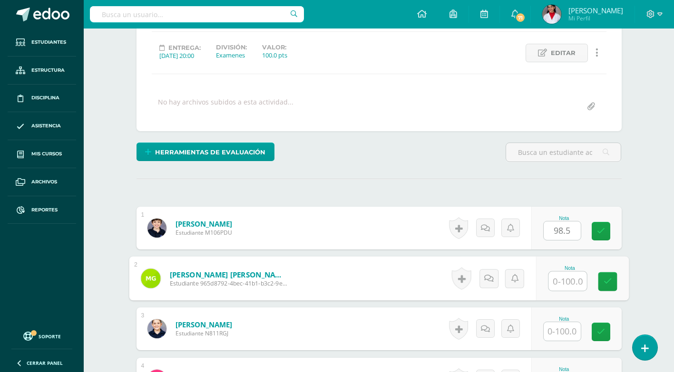
click at [561, 285] on input "text" at bounding box center [567, 281] width 38 height 19
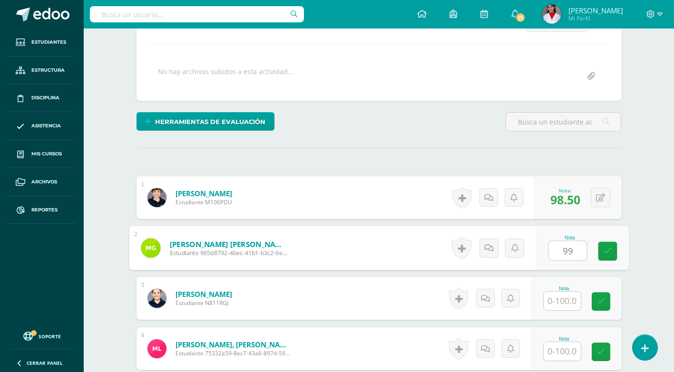
scroll to position [171, 0]
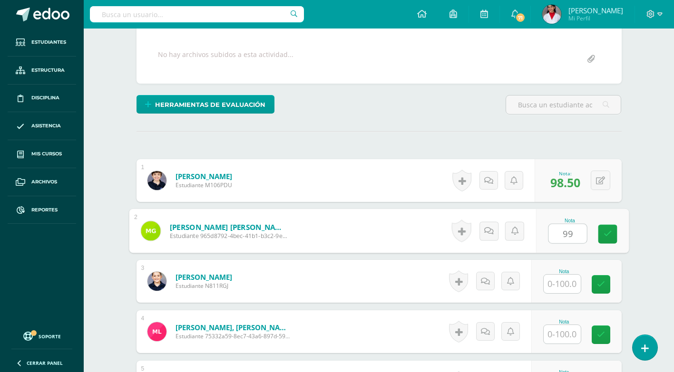
type input "99"
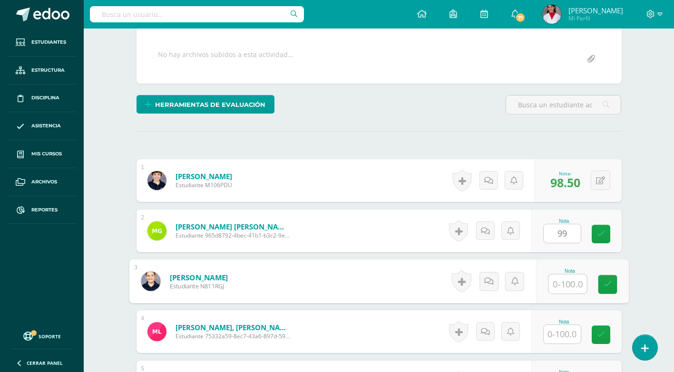
click at [557, 282] on input "text" at bounding box center [567, 284] width 38 height 19
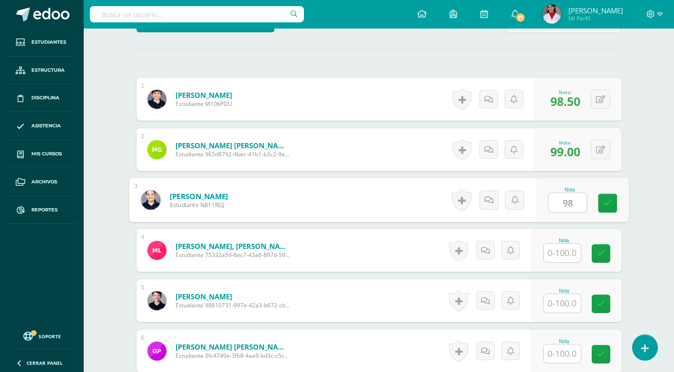
scroll to position [266, 0]
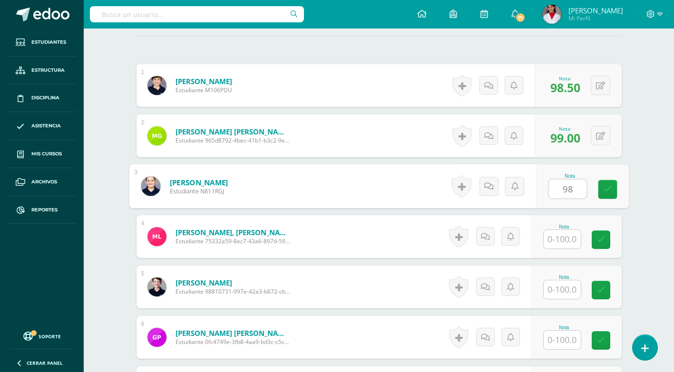
type input "98"
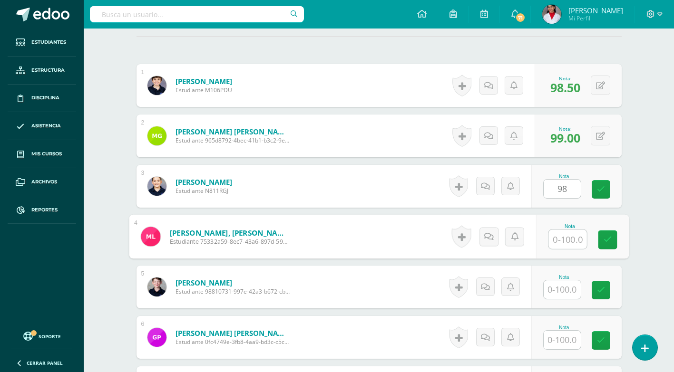
drag, startPoint x: 558, startPoint y: 241, endPoint x: 557, endPoint y: 231, distance: 10.0
click at [558, 241] on input "text" at bounding box center [567, 239] width 38 height 19
type input "69"
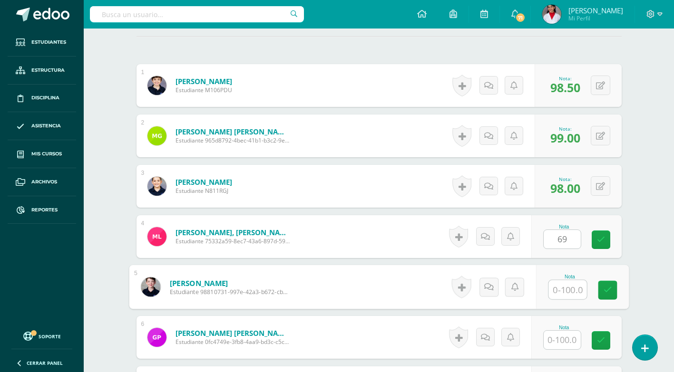
click at [566, 290] on input "text" at bounding box center [567, 290] width 38 height 19
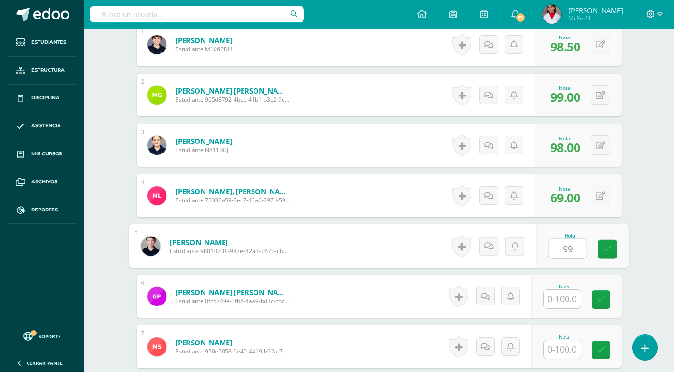
scroll to position [361, 0]
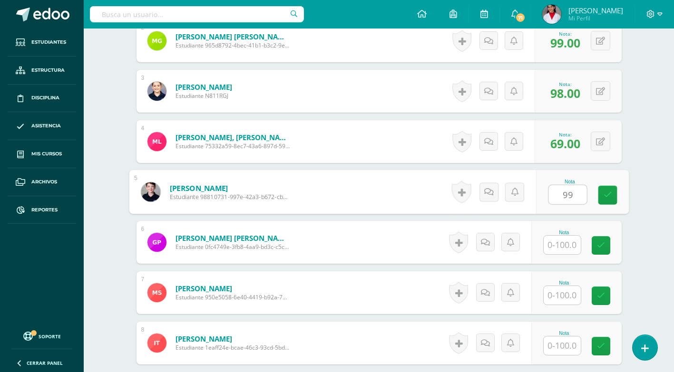
type input "99"
click at [564, 296] on input "text" at bounding box center [562, 295] width 37 height 19
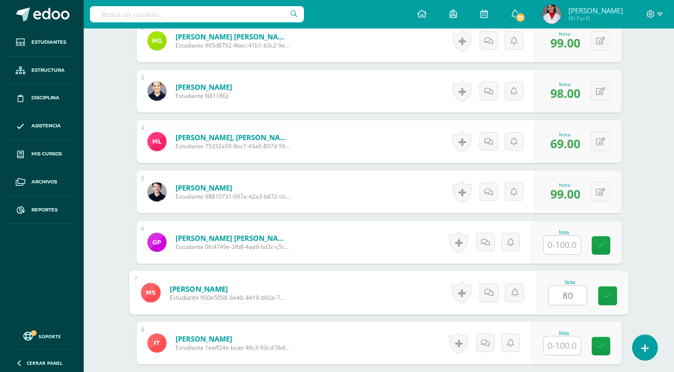
scroll to position [409, 0]
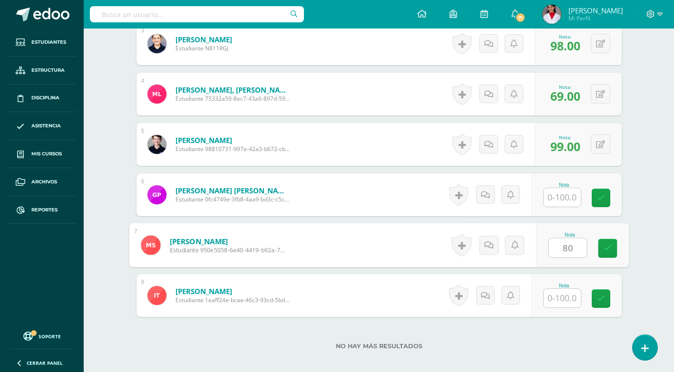
type input "80"
click at [558, 296] on input "text" at bounding box center [562, 298] width 37 height 19
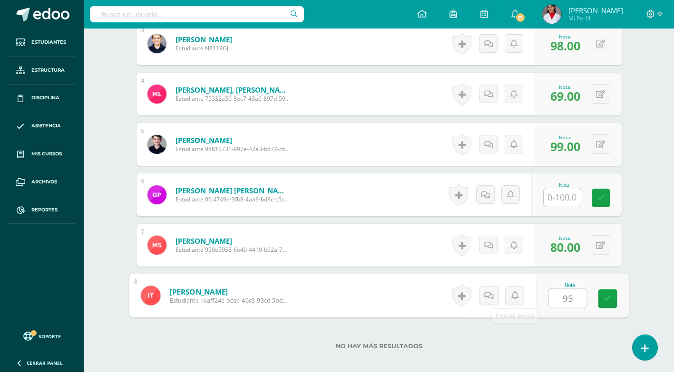
type input "95"
click at [371, 232] on form "Starrs González, Marion Estudiante 950e5058-6e40-4419-b92a-748008b7122b Nota 80…" at bounding box center [379, 245] width 485 height 43
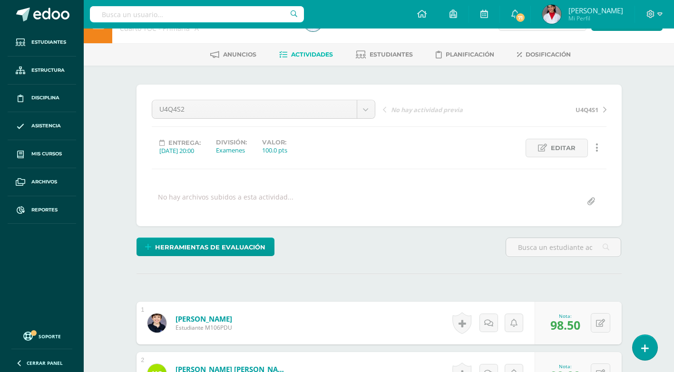
scroll to position [0, 0]
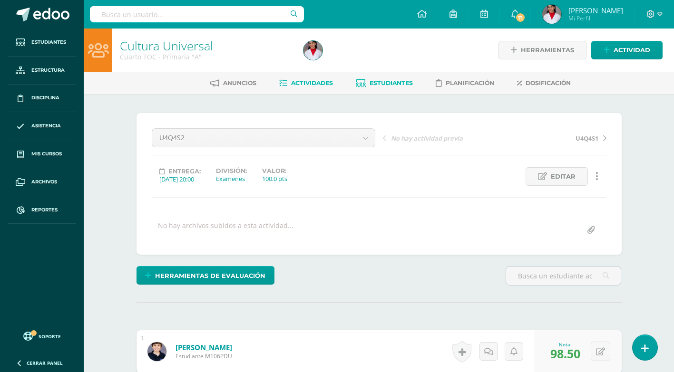
click at [382, 83] on span "Estudiantes" at bounding box center [391, 82] width 43 height 7
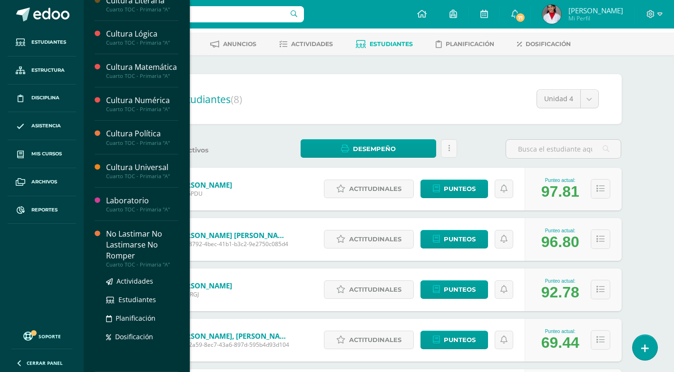
scroll to position [95, 0]
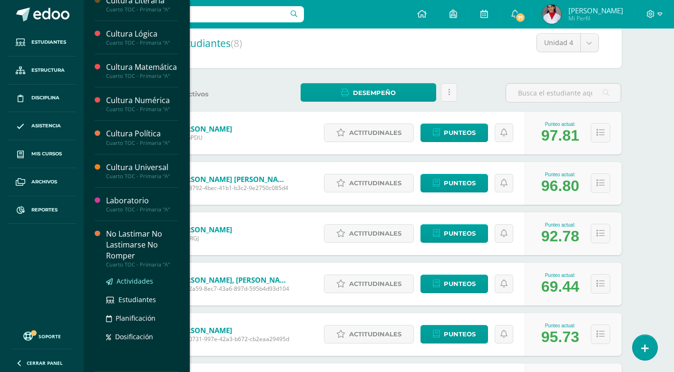
click at [128, 283] on span "Actividades" at bounding box center [135, 281] width 37 height 9
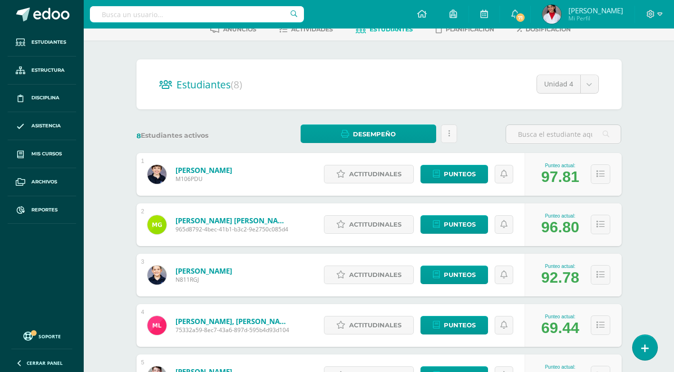
scroll to position [48, 0]
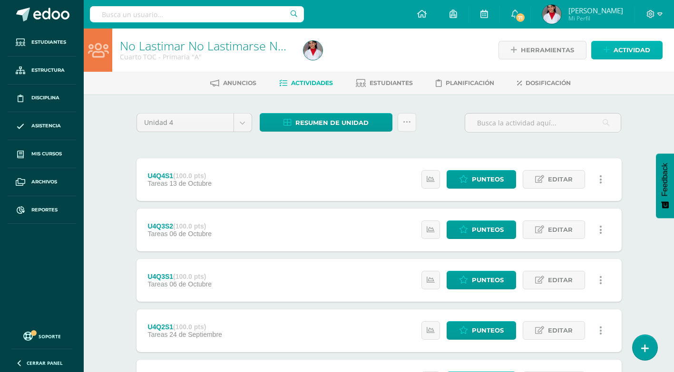
click at [627, 49] on span "Actividad" at bounding box center [632, 50] width 37 height 18
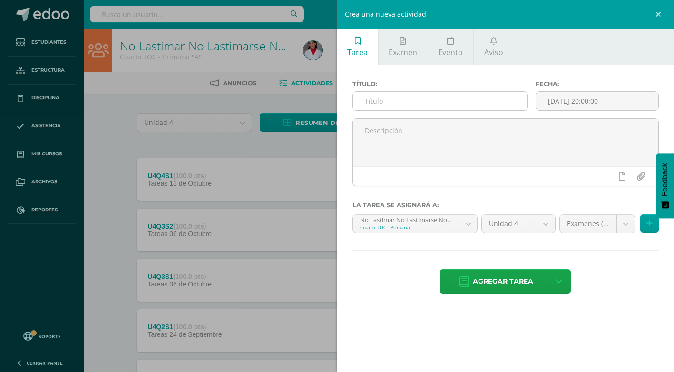
click at [376, 102] on input "text" at bounding box center [440, 101] width 175 height 19
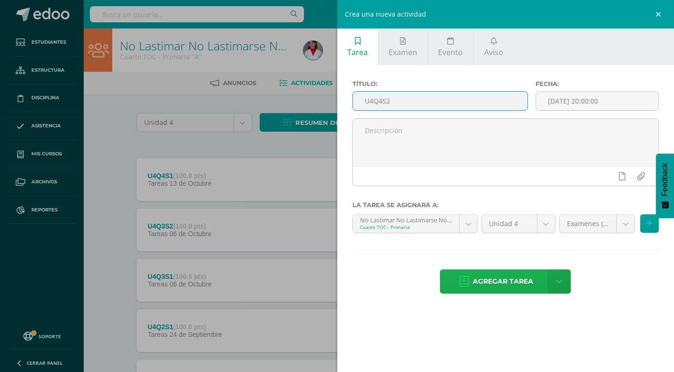
type input "U4Q4S2"
click at [498, 276] on span "Agregar tarea" at bounding box center [503, 281] width 60 height 23
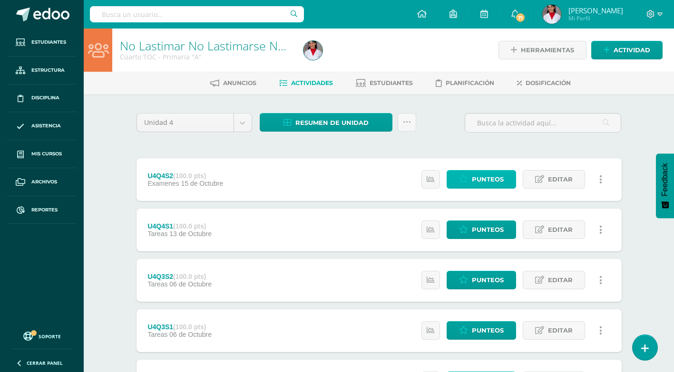
click at [507, 176] on link "Punteos" at bounding box center [481, 179] width 69 height 19
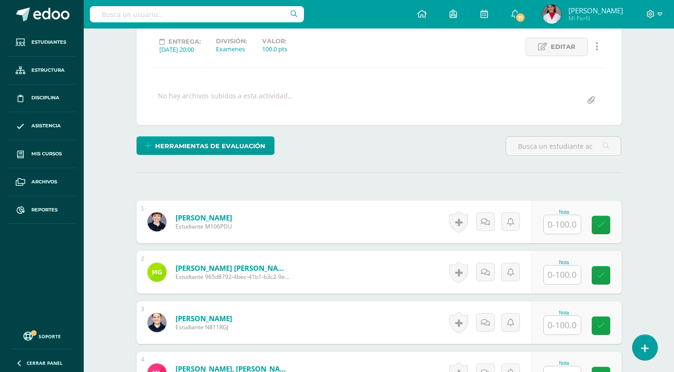
scroll to position [143, 0]
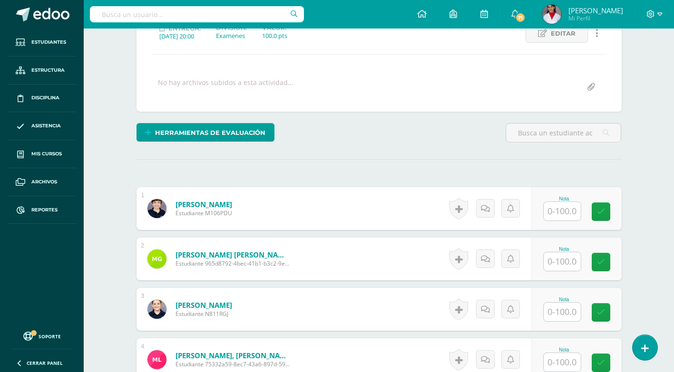
click at [552, 214] on input "text" at bounding box center [562, 211] width 37 height 19
type input "100"
click at [565, 262] on input "text" at bounding box center [567, 262] width 38 height 19
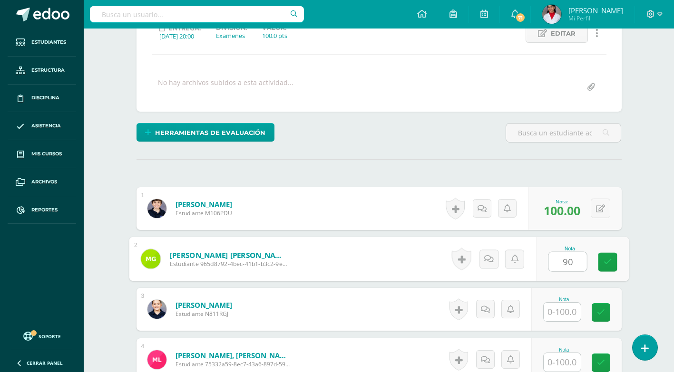
type input "90"
click at [564, 311] on input "text" at bounding box center [562, 312] width 37 height 19
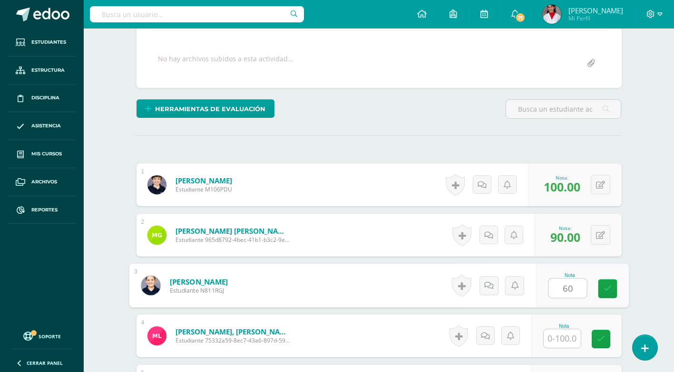
scroll to position [191, 0]
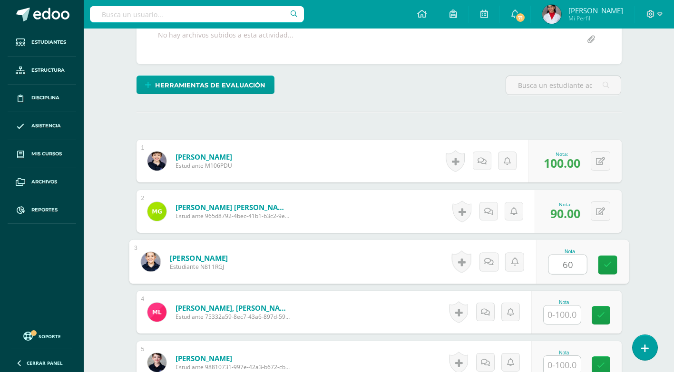
type input "60"
click at [567, 308] on input "text" at bounding box center [562, 315] width 37 height 19
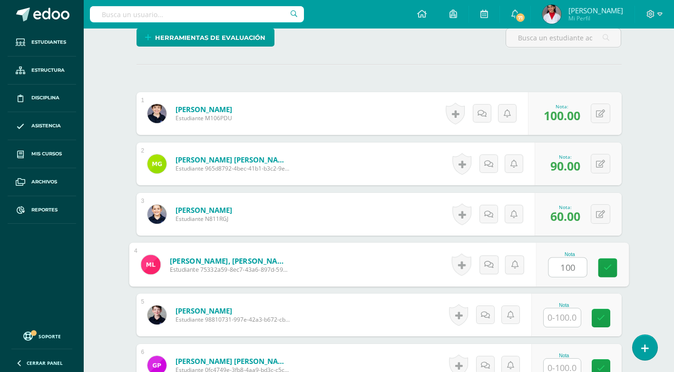
scroll to position [286, 0]
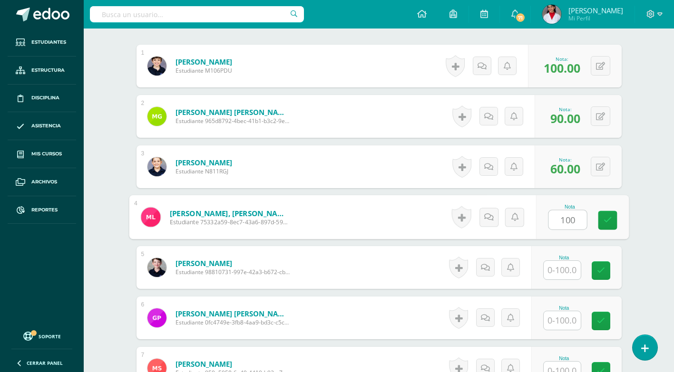
type input "100"
click at [558, 277] on input "text" at bounding box center [562, 270] width 37 height 19
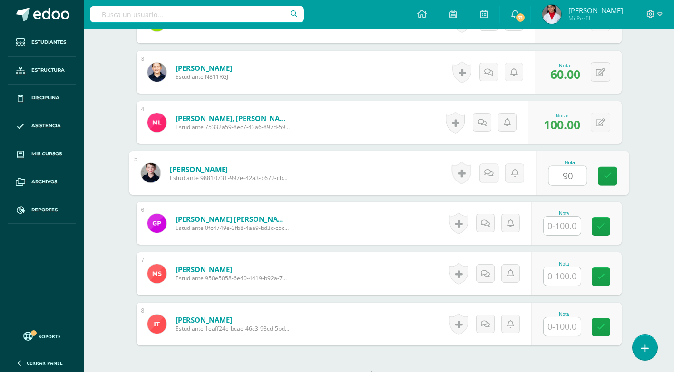
scroll to position [381, 0]
type input "90"
click at [558, 269] on input "text" at bounding box center [562, 276] width 37 height 19
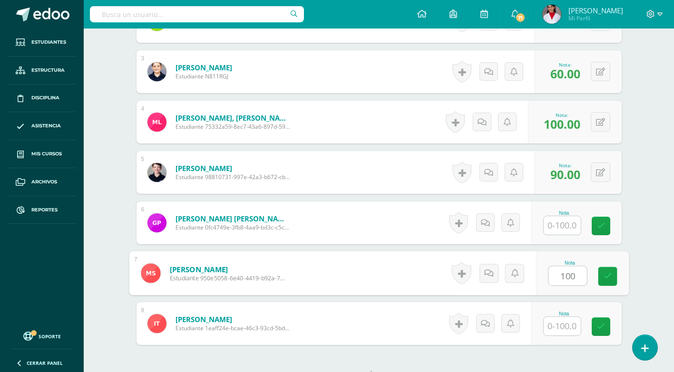
type input "100"
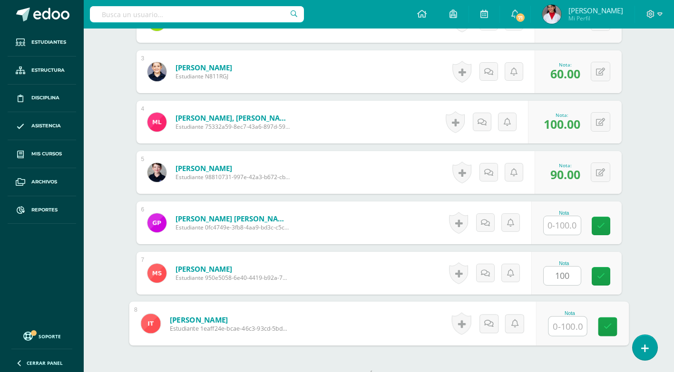
click at [571, 325] on input "text" at bounding box center [567, 326] width 38 height 19
type input "90"
